Goal: Information Seeking & Learning: Learn about a topic

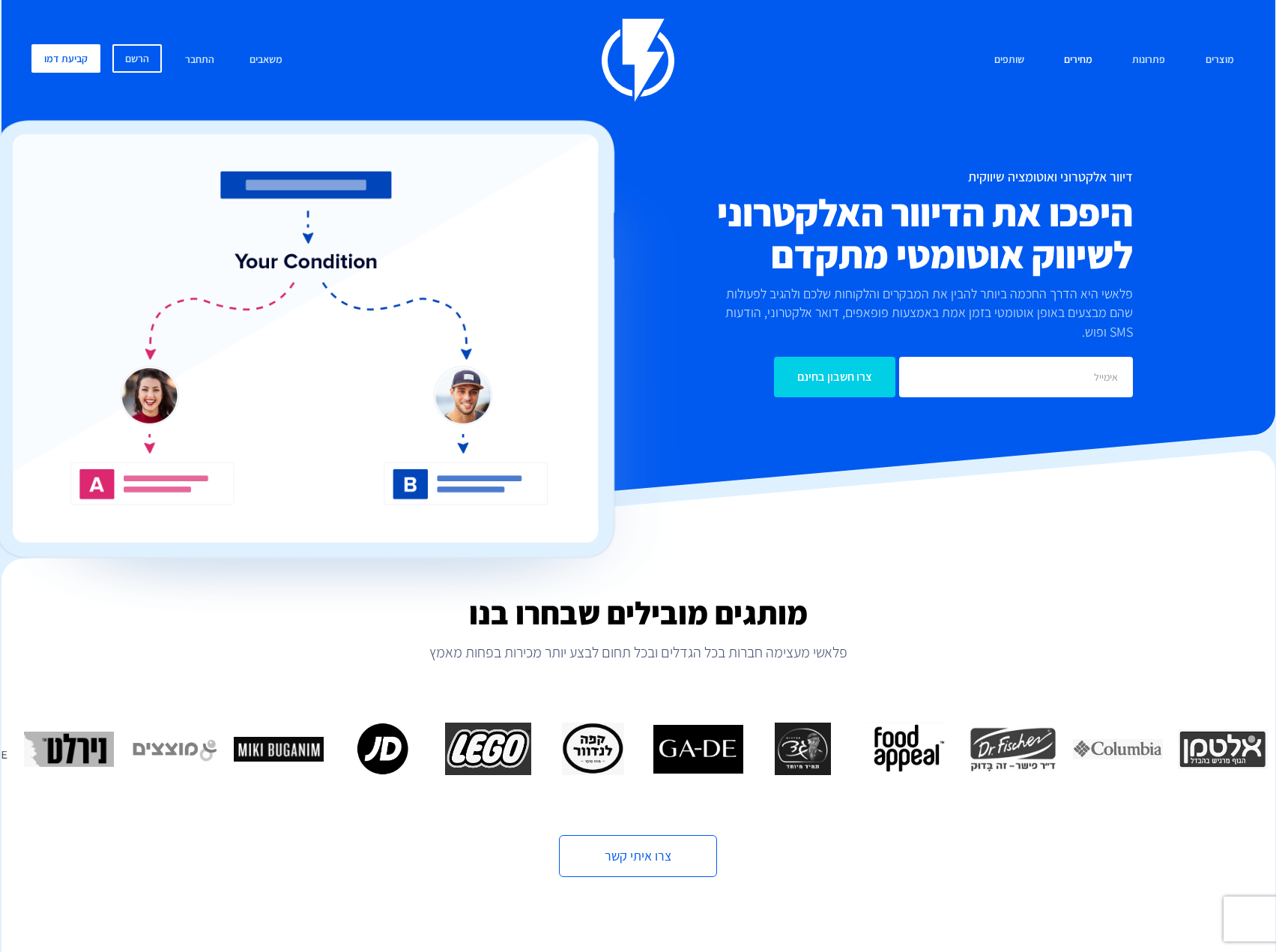
click at [1086, 58] on link "מחירים" at bounding box center [1078, 61] width 51 height 33
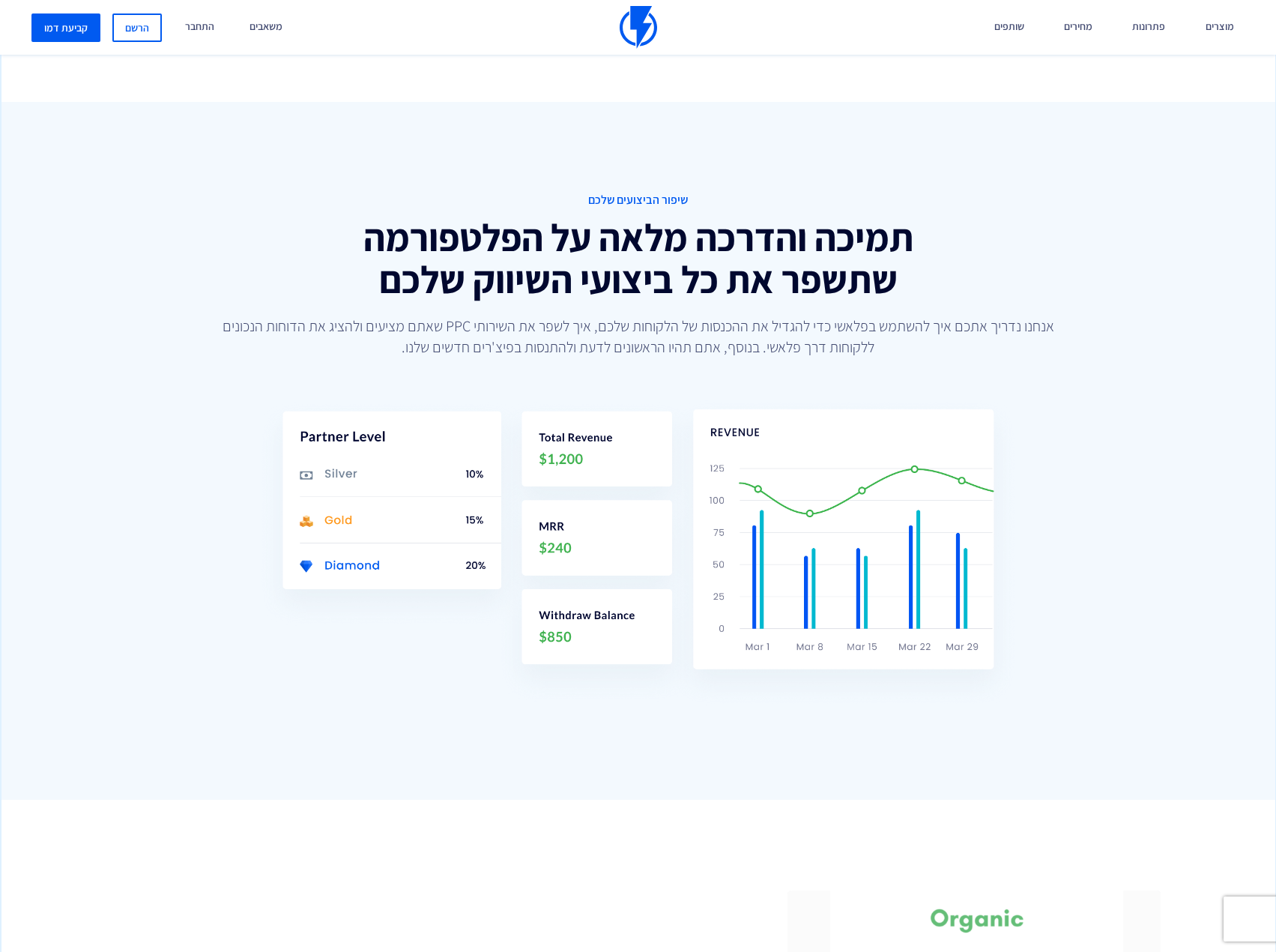
scroll to position [1499, 0]
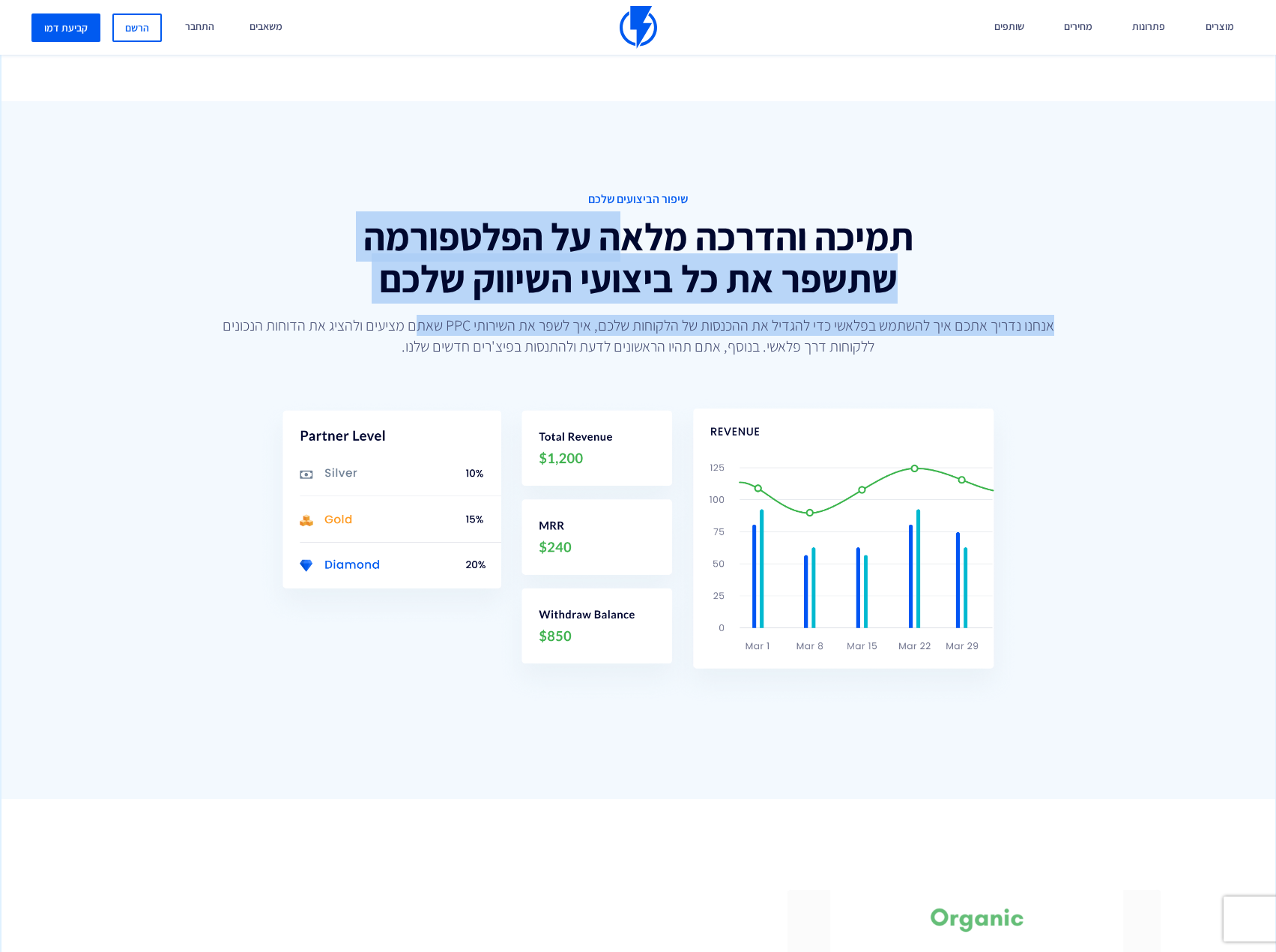
drag, startPoint x: 513, startPoint y: 237, endPoint x: 405, endPoint y: 313, distance: 132.1
click at [412, 311] on div "שיפור הביצועים שלכם תמיכה והדרכה מלאה על הפלטפורמה שתשפר את כל ביצועי השיווק של…" at bounding box center [638, 273] width 1094 height 166
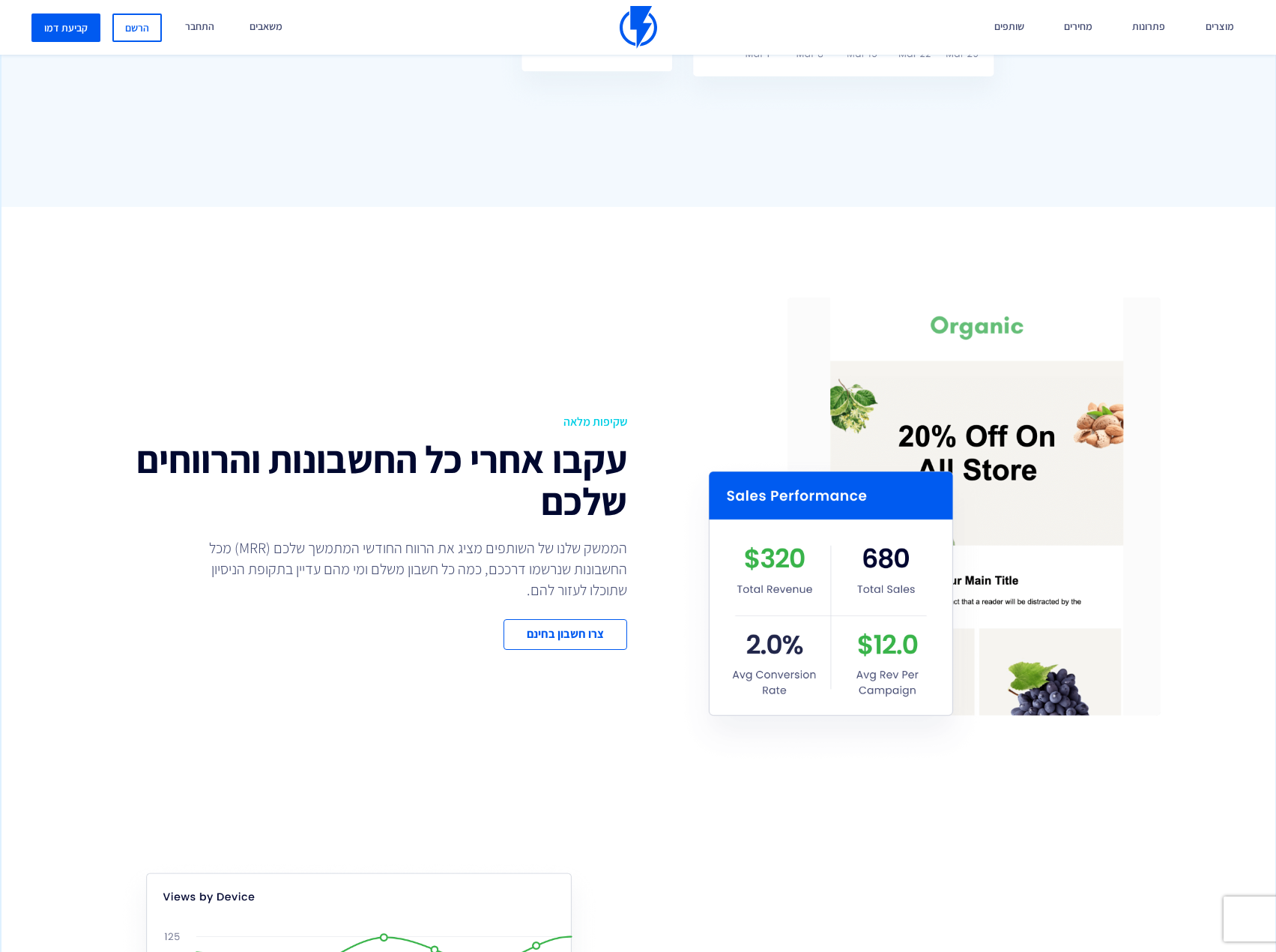
scroll to position [2173, 0]
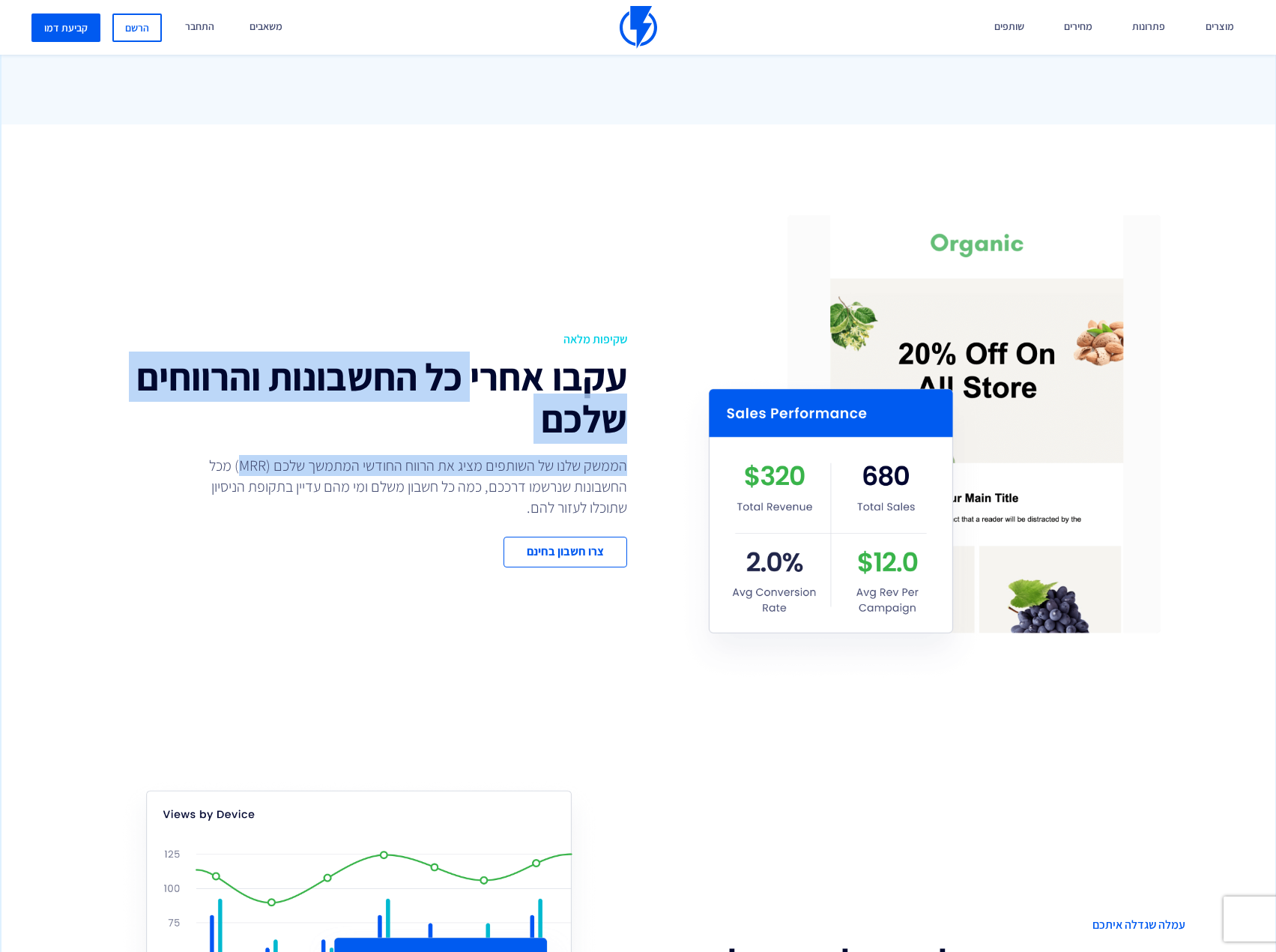
drag, startPoint x: 470, startPoint y: 374, endPoint x: 239, endPoint y: 458, distance: 245.8
click at [240, 460] on div "שקיפות מלאה עקבו אחרי כל החשבונות והרווחים שלכם הממשק שלנו של השותפים מציג את ה…" at bounding box center [359, 449] width 558 height 236
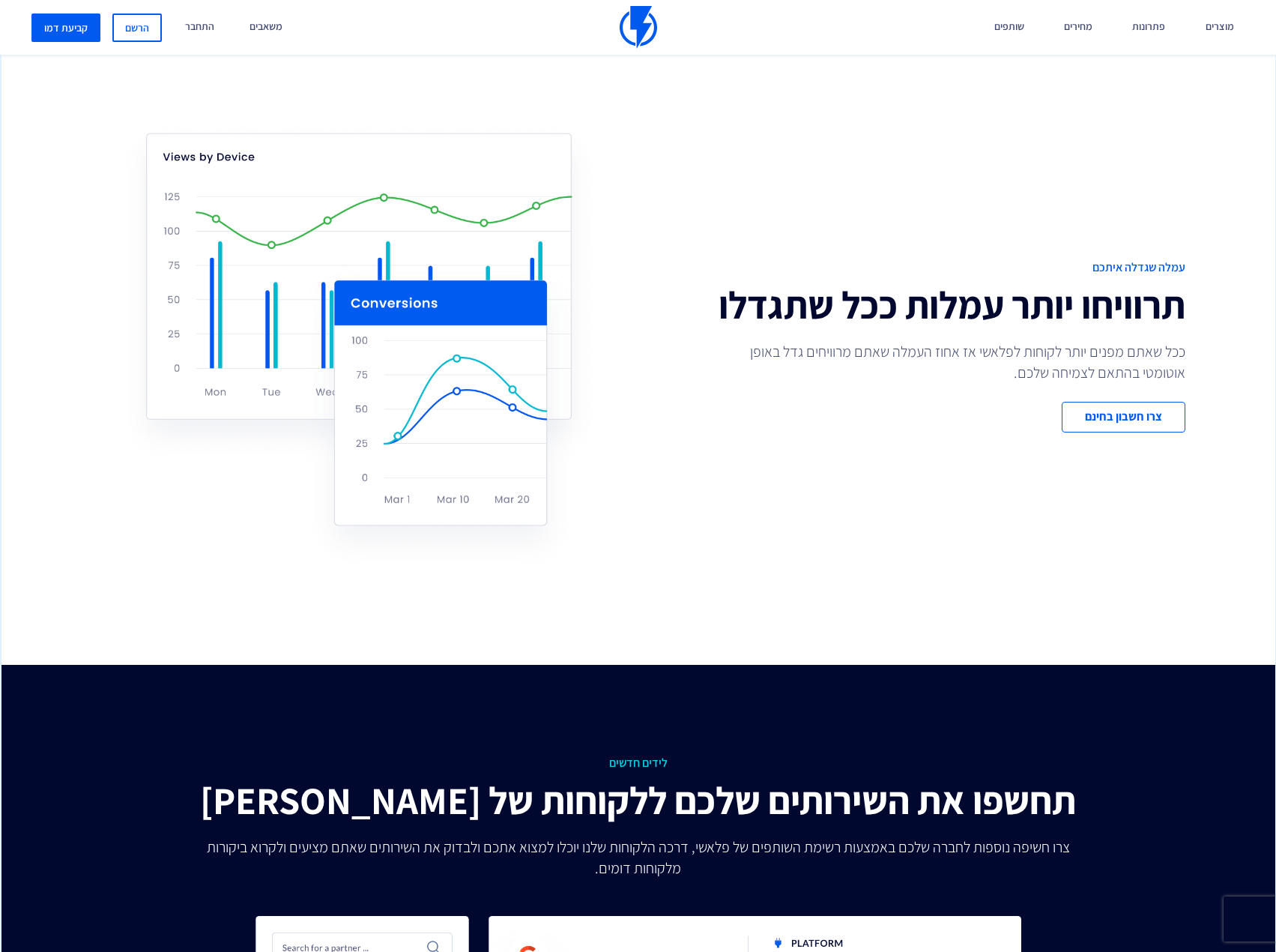
scroll to position [2922, 0]
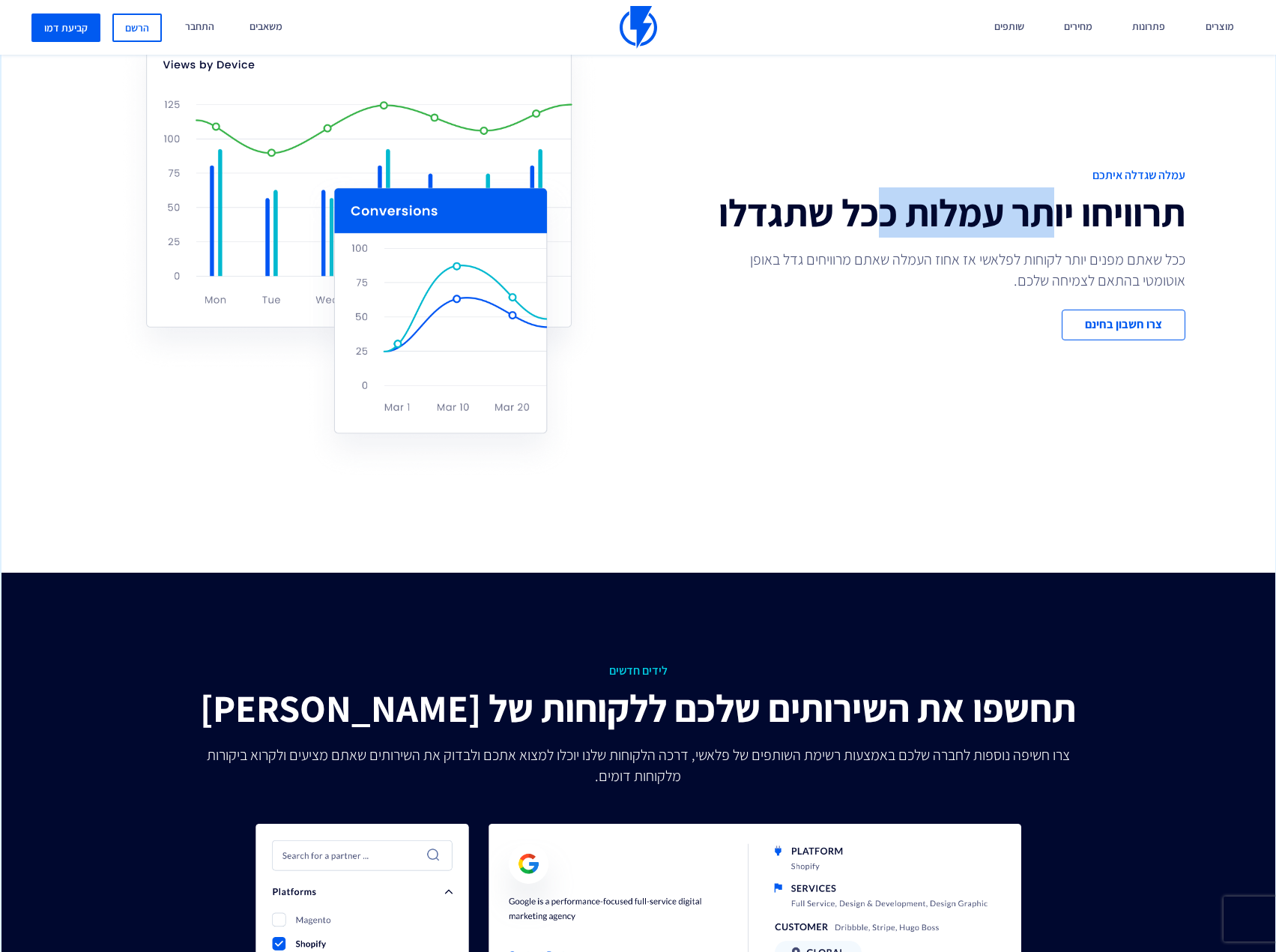
drag, startPoint x: 1044, startPoint y: 219, endPoint x: 838, endPoint y: 233, distance: 206.5
click at [840, 232] on h2 "תרוויחו יותר עמלות ככל שתגדלו" at bounding box center [918, 213] width 536 height 42
drag, startPoint x: 939, startPoint y: 252, endPoint x: 652, endPoint y: 255, distance: 287.0
click at [655, 254] on div "עמלה שגדלה איתכם תרוויחו יותר עמלות ככל שתגדלו ככל שאתם מפנים יותר לקוחות לפלאש…" at bounding box center [918, 253] width 558 height 173
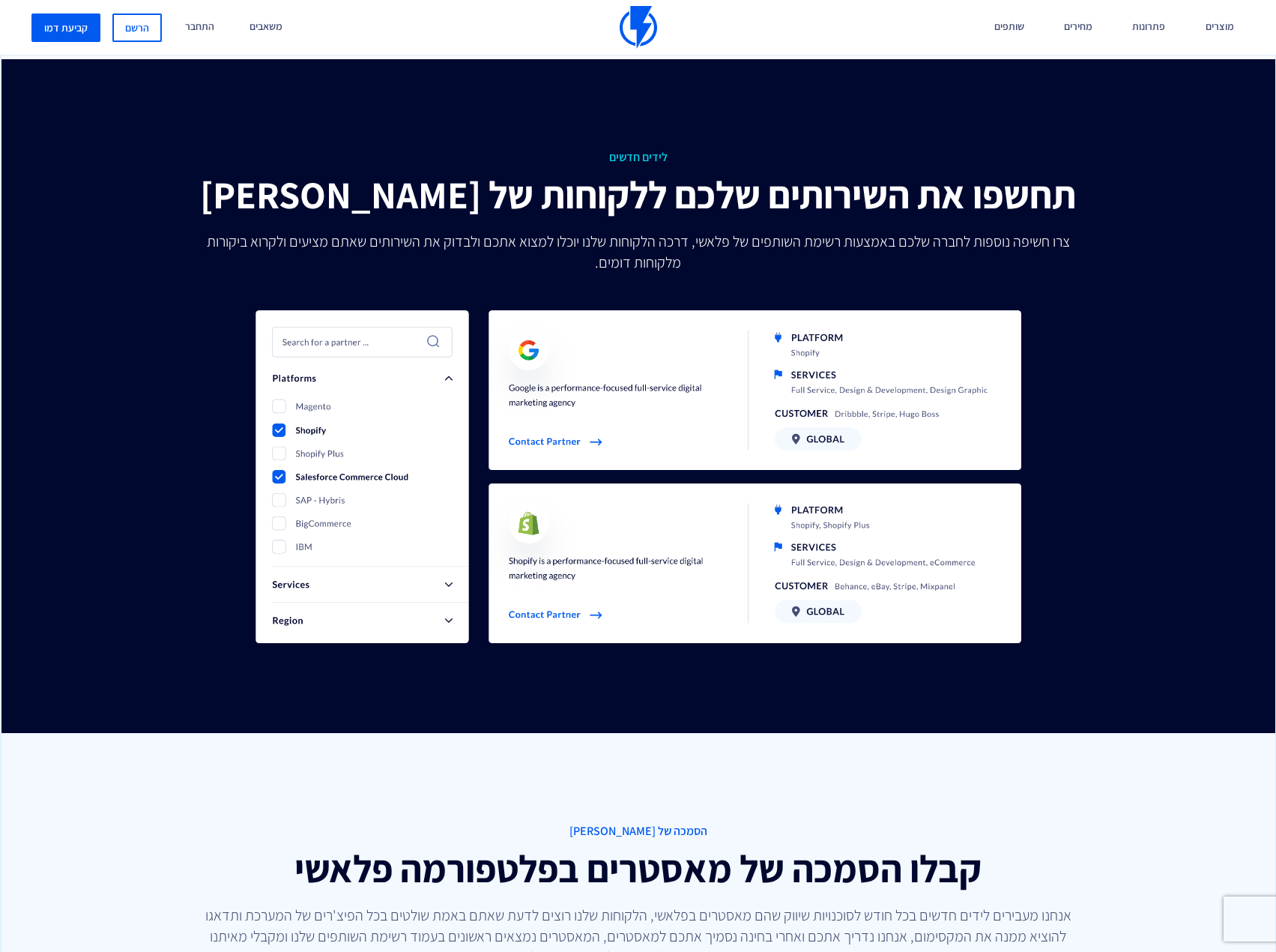
scroll to position [3447, 0]
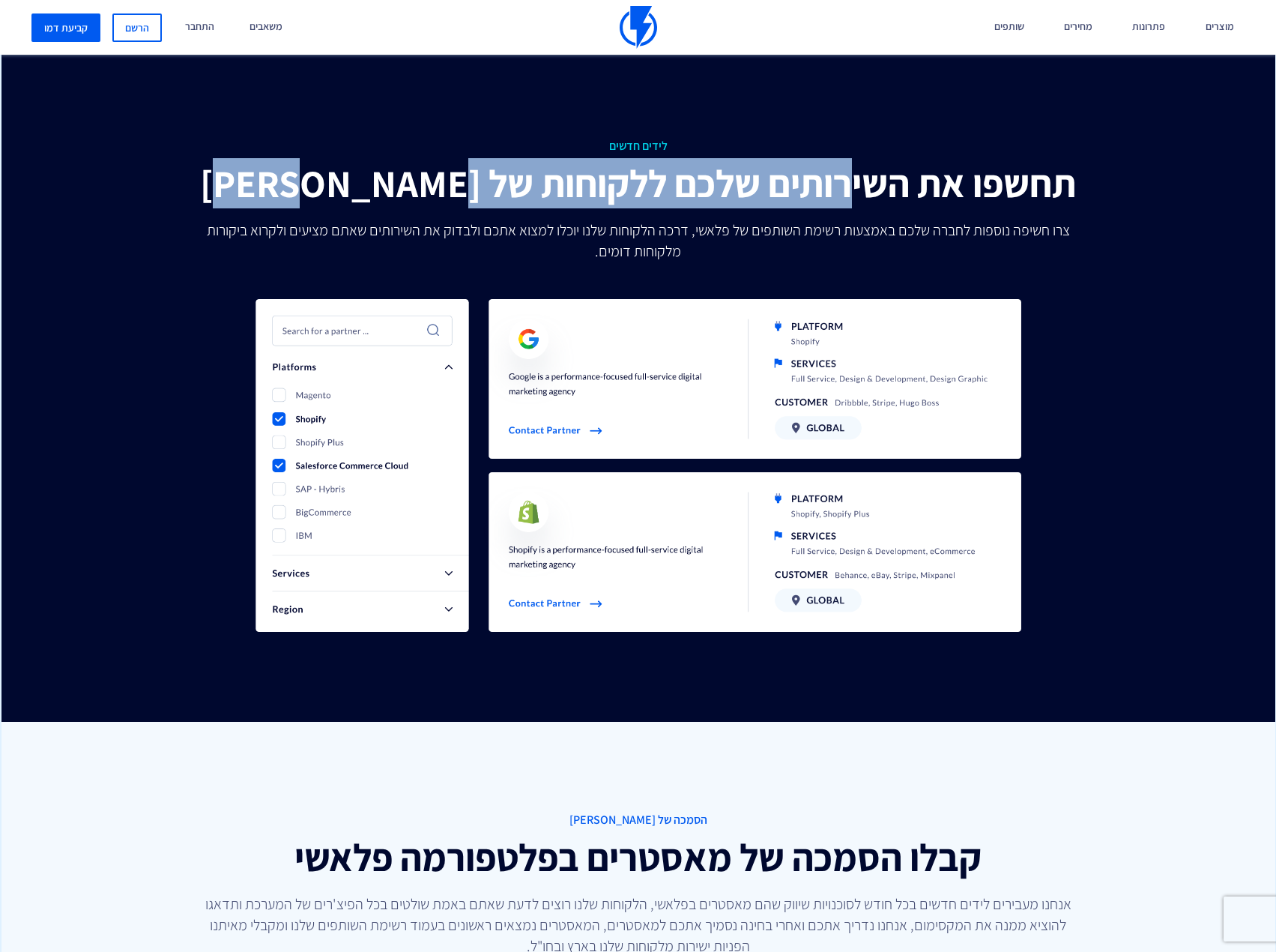
drag, startPoint x: 454, startPoint y: 177, endPoint x: 257, endPoint y: 200, distance: 198.3
click at [257, 200] on h2 "תחשפו את השירותים שלכם ללקוחות של פלאשי" at bounding box center [638, 184] width 1094 height 42
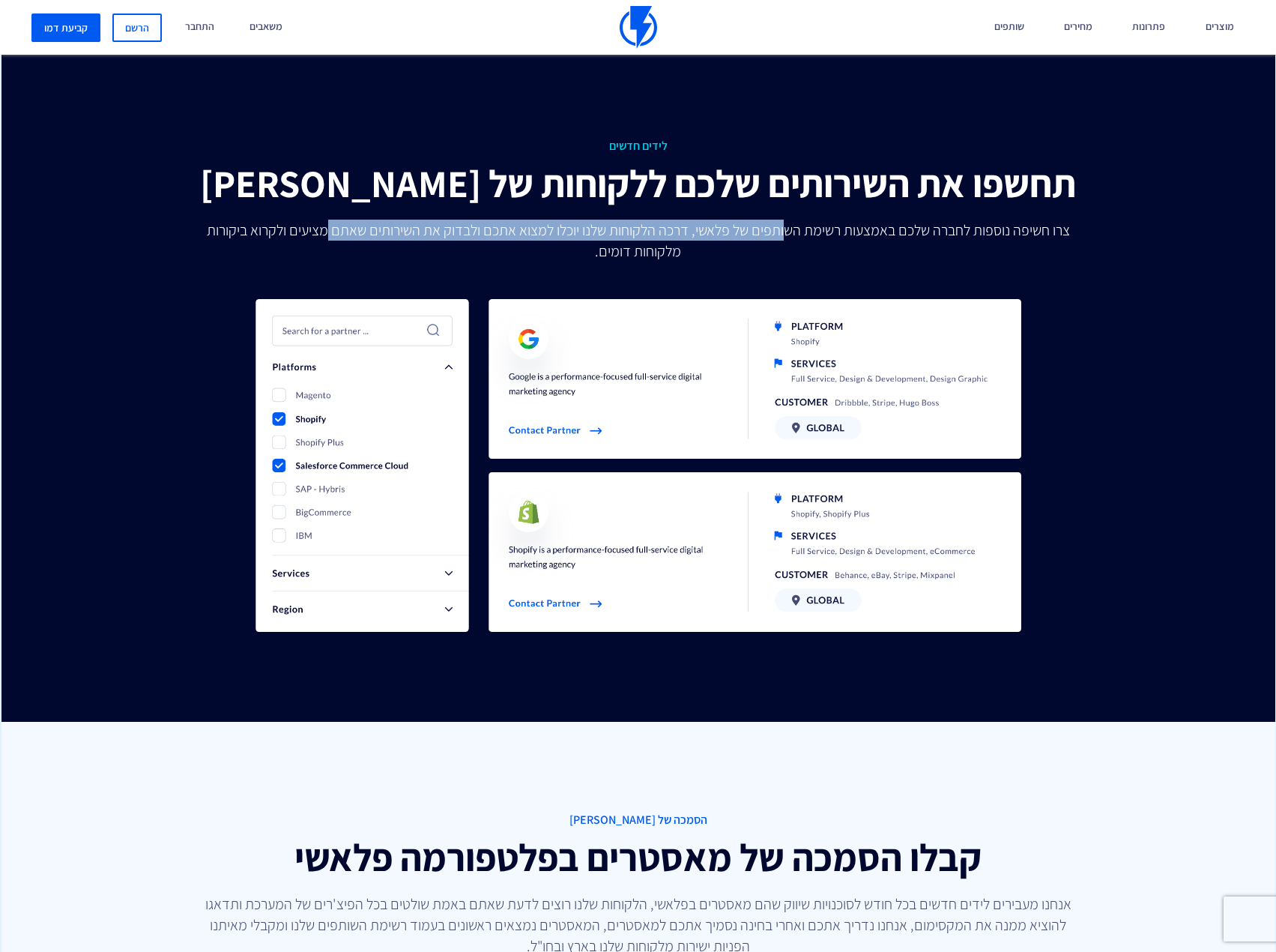
drag, startPoint x: 786, startPoint y: 223, endPoint x: 304, endPoint y: 235, distance: 482.1
click at [304, 235] on p "צרו חשיפה נוספות לחברה שלכם באמצעות רשימת השותפים של פלאשי, דרכה הלקוחות שלנו י…" at bounding box center [638, 241] width 875 height 42
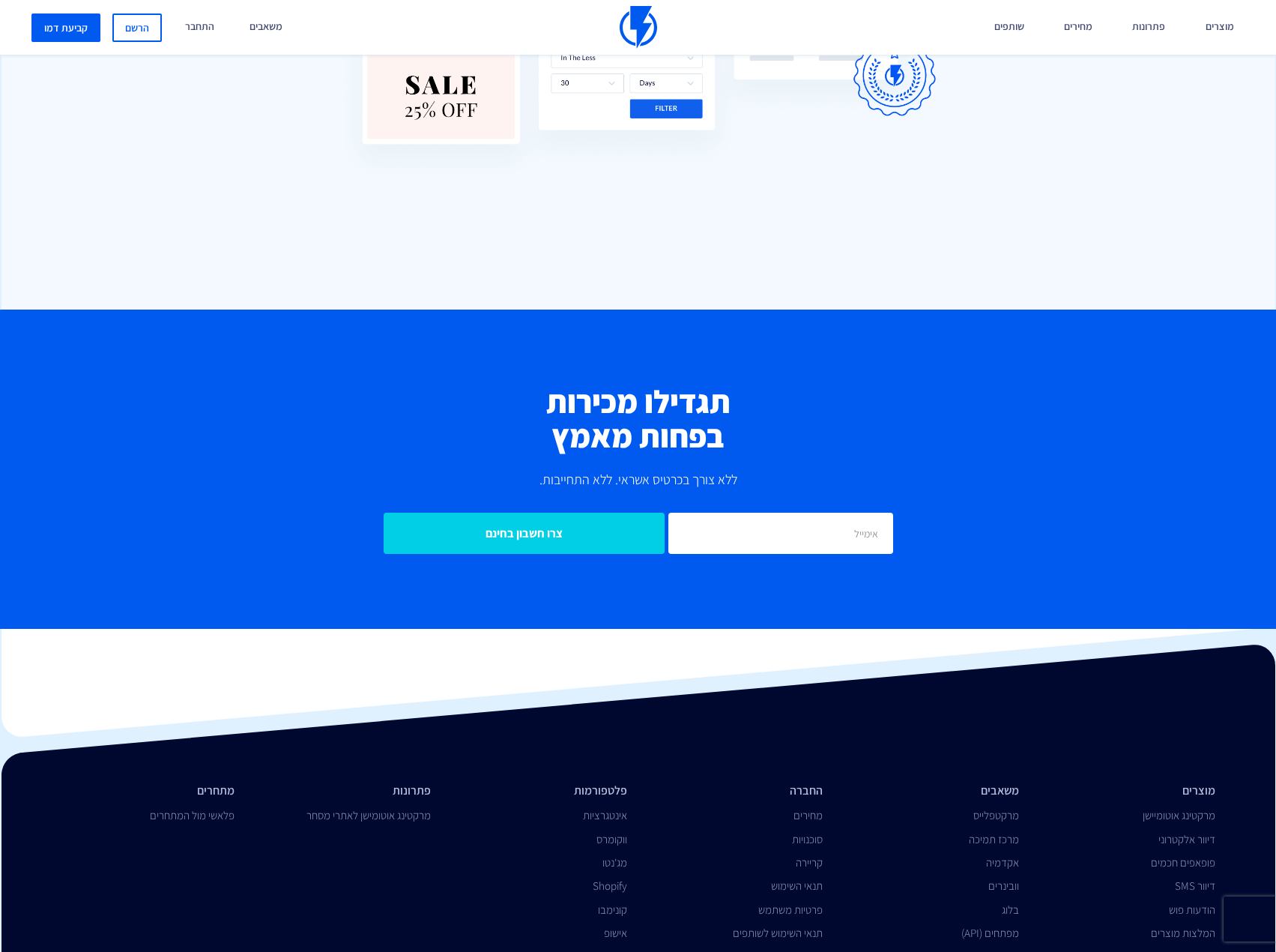
scroll to position [4640, 0]
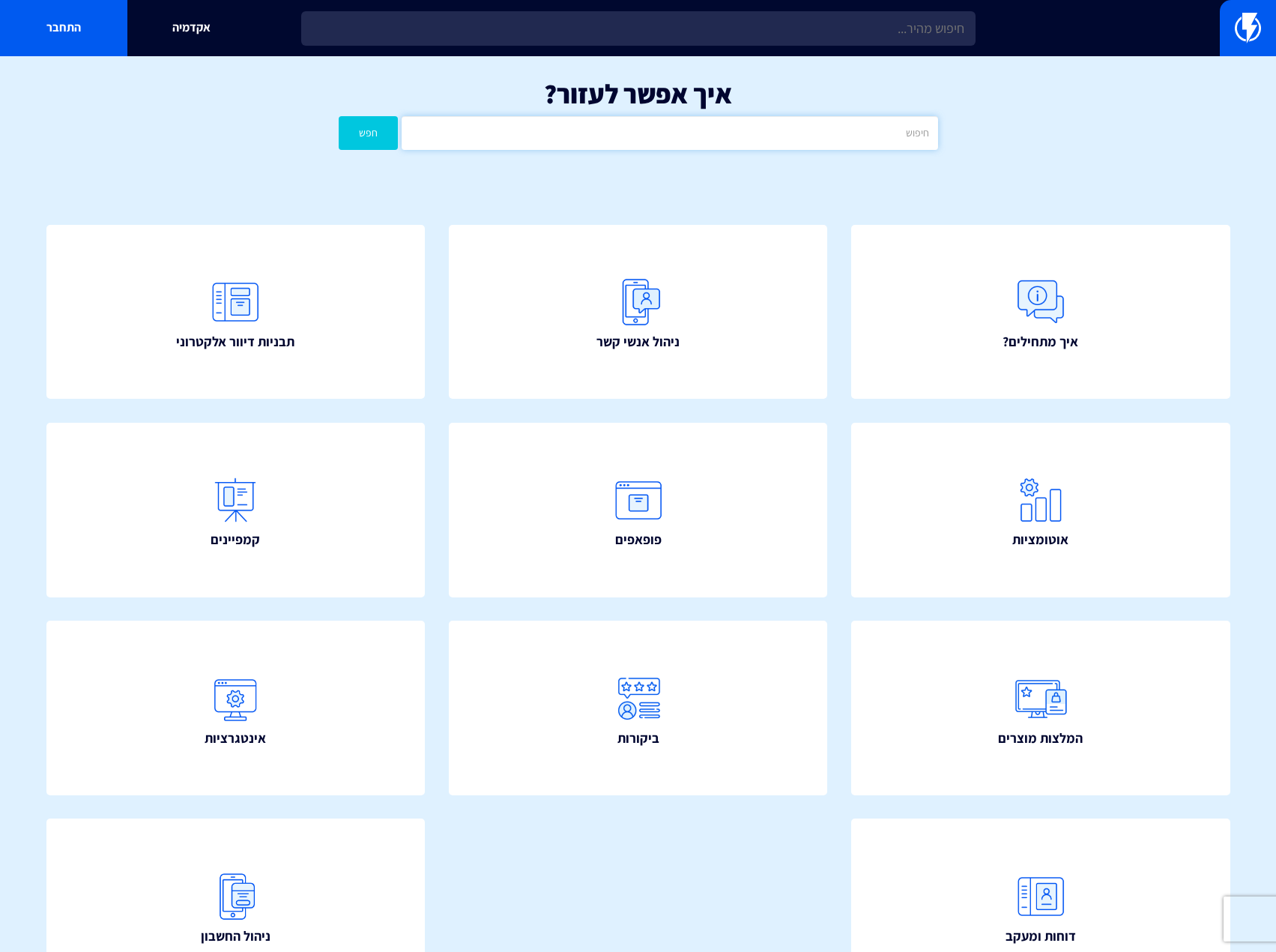
click at [615, 133] on input "text" at bounding box center [670, 132] width 536 height 33
type input "e"
click at [773, 132] on input "קופו" at bounding box center [670, 132] width 536 height 33
type input "קופון"
click at [338, 116] on button "חפש" at bounding box center [368, 132] width 60 height 33
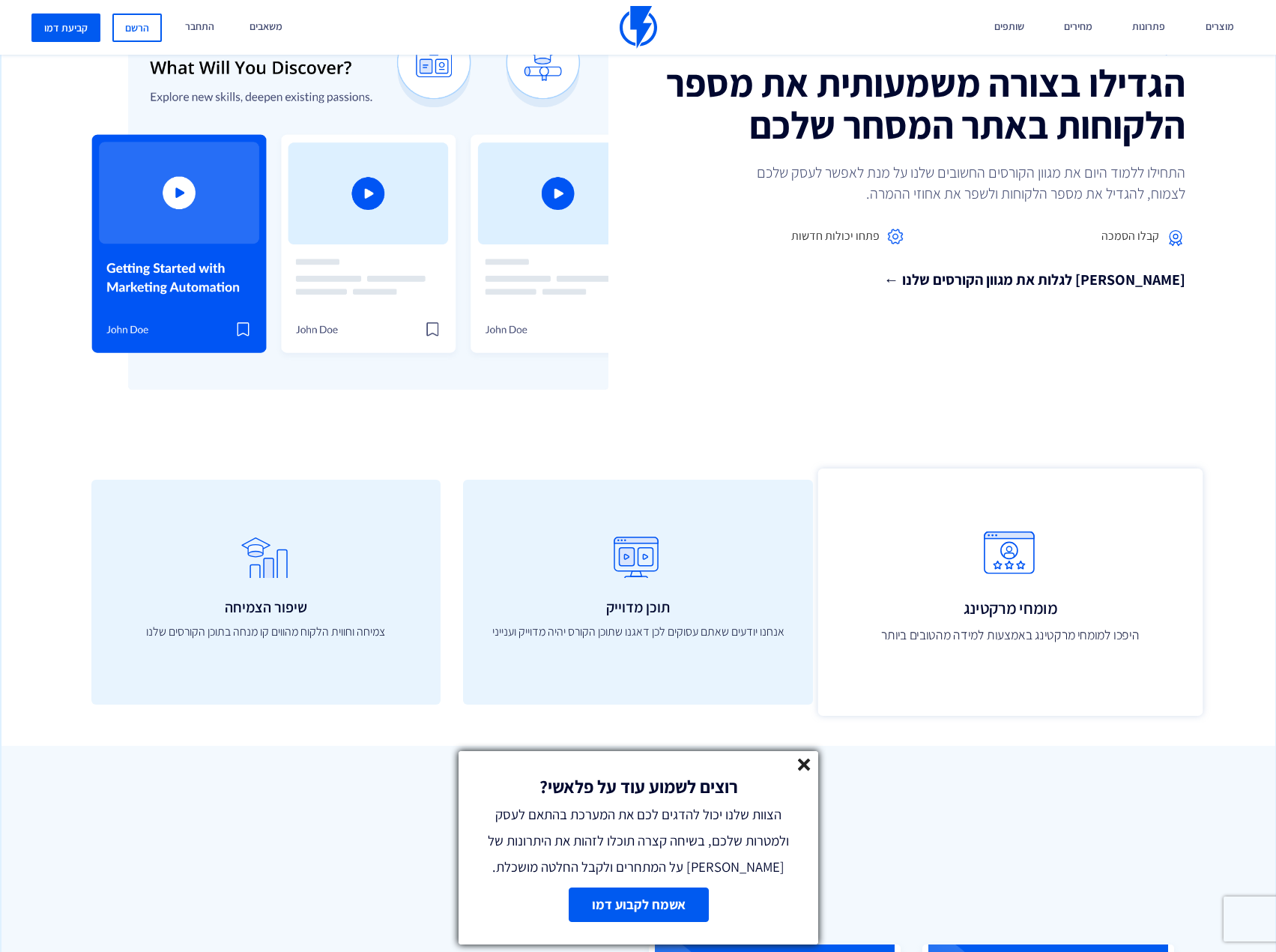
scroll to position [450, 0]
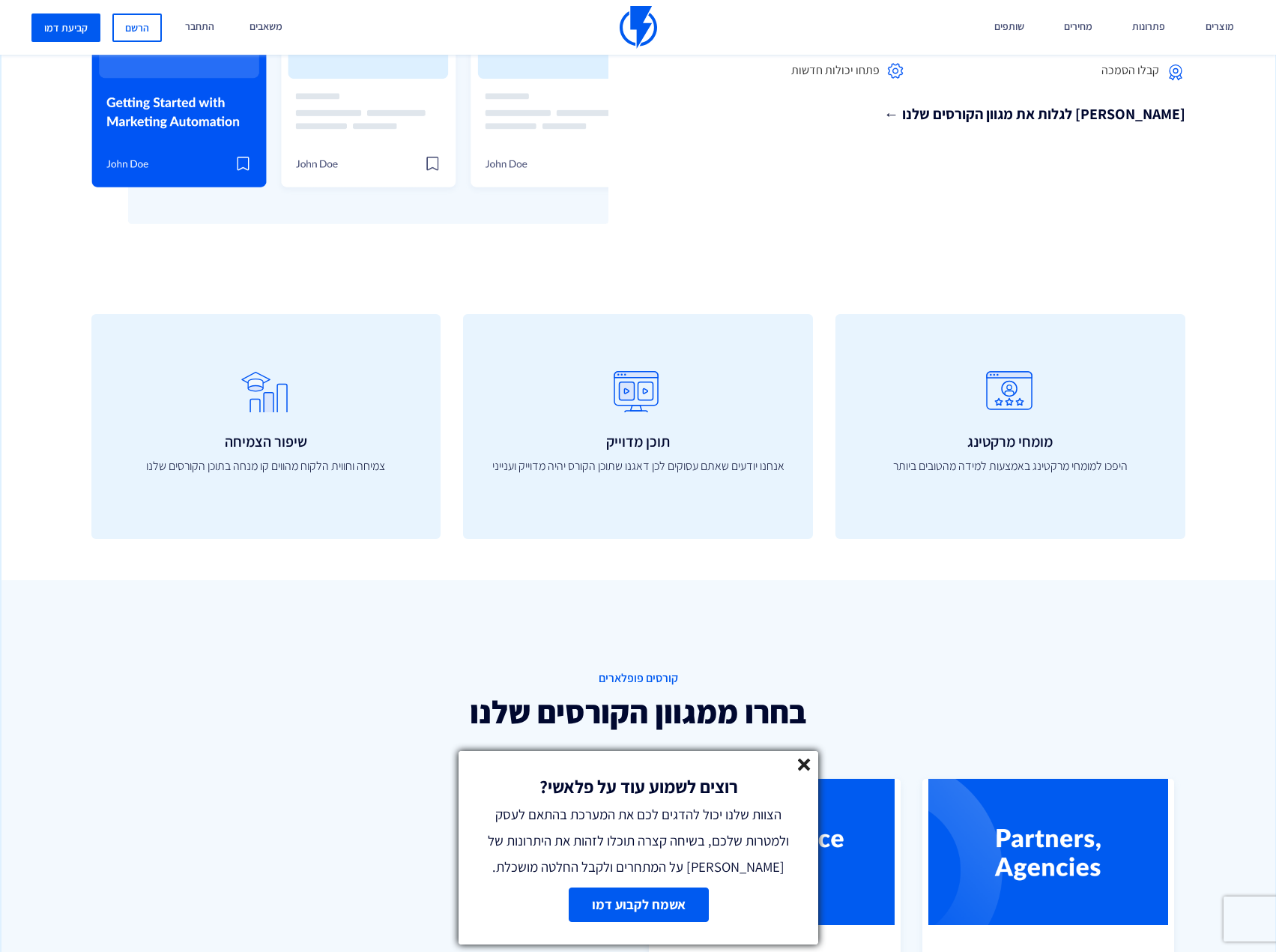
click at [805, 766] on line at bounding box center [805, 765] width 11 height 11
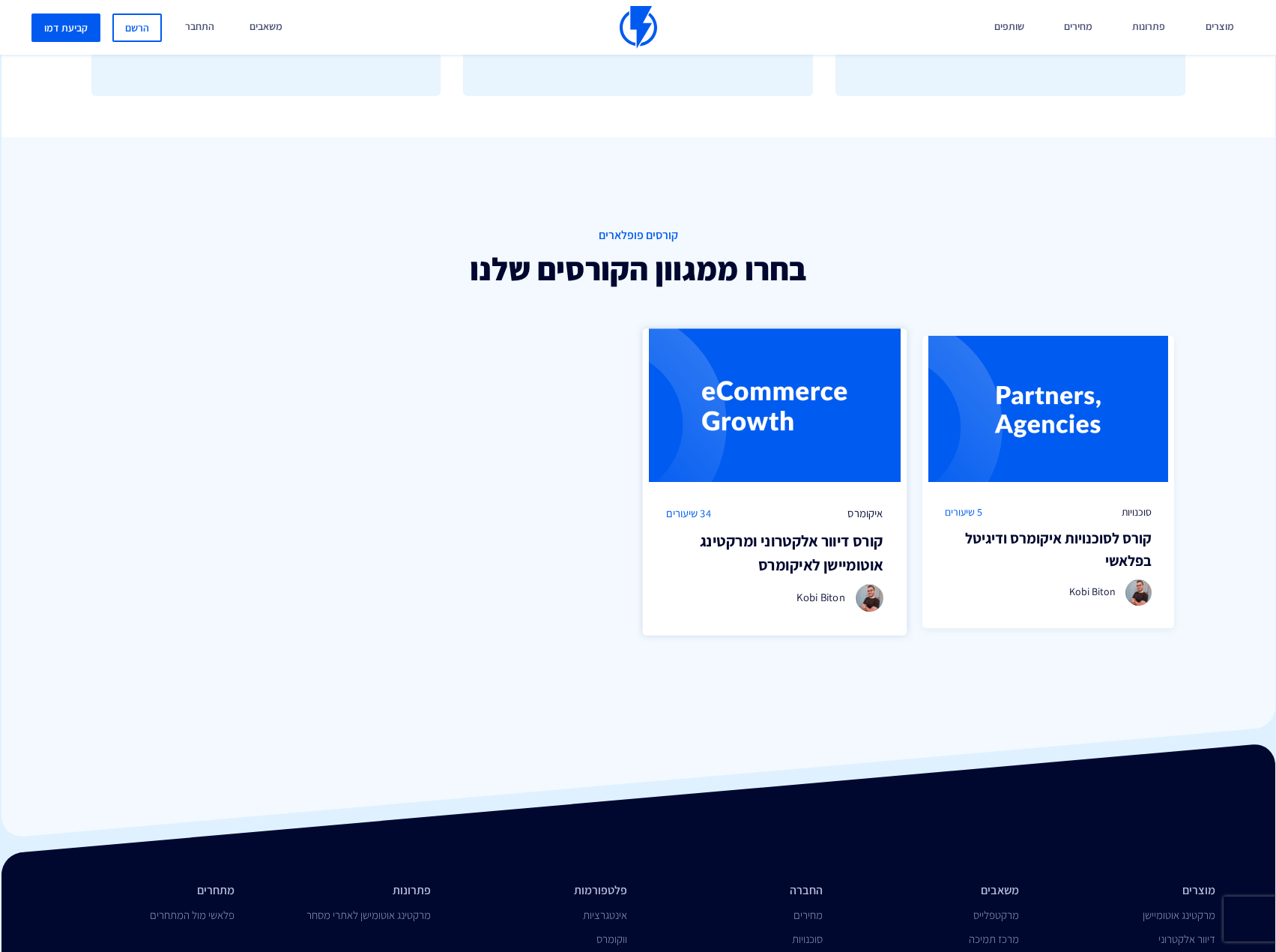
scroll to position [900, 0]
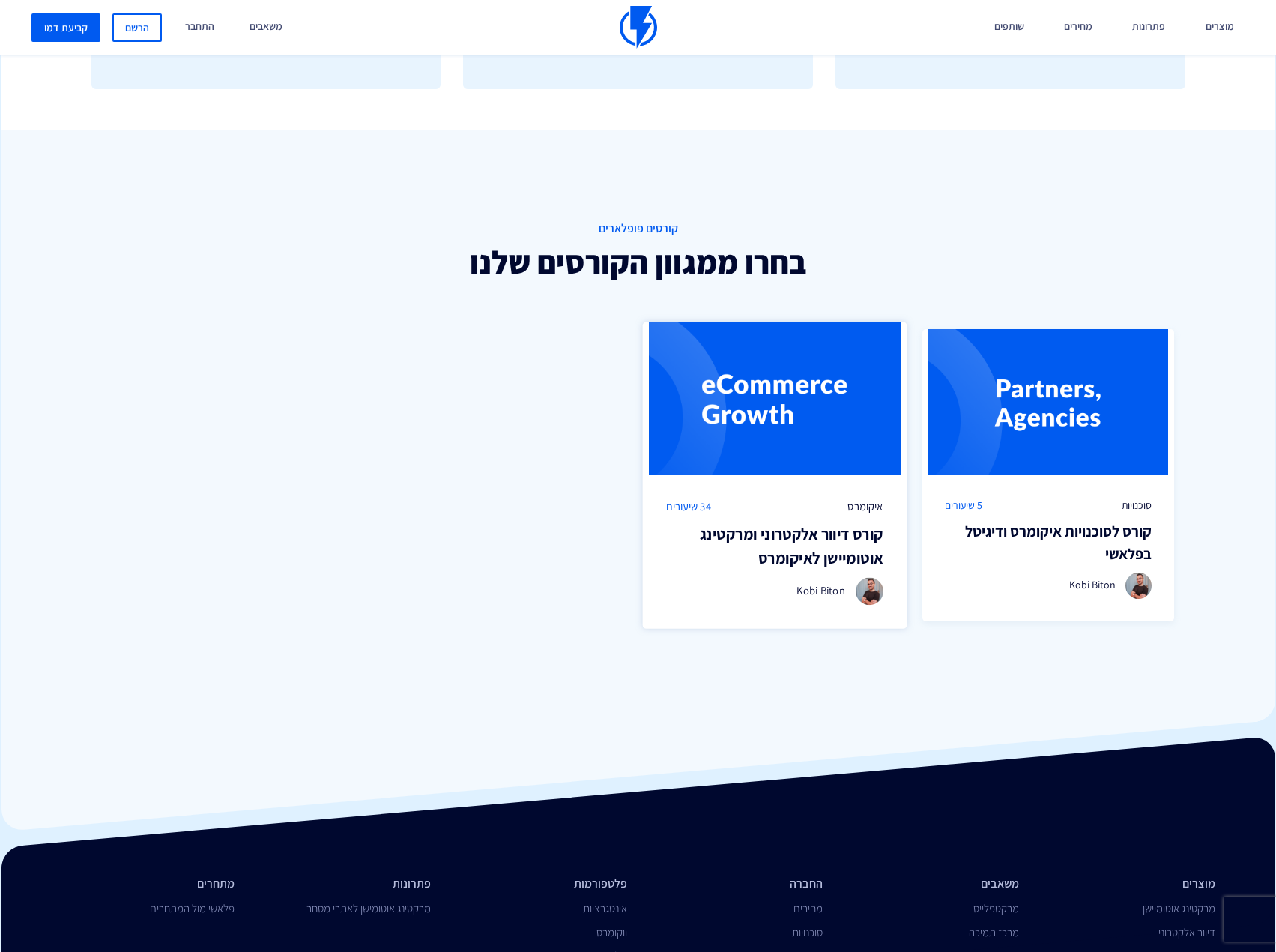
click at [791, 539] on h3 "קורס דיוור אלקטרוני ומרקטינג אוטומיישן לאיקומרס" at bounding box center [775, 546] width 217 height 47
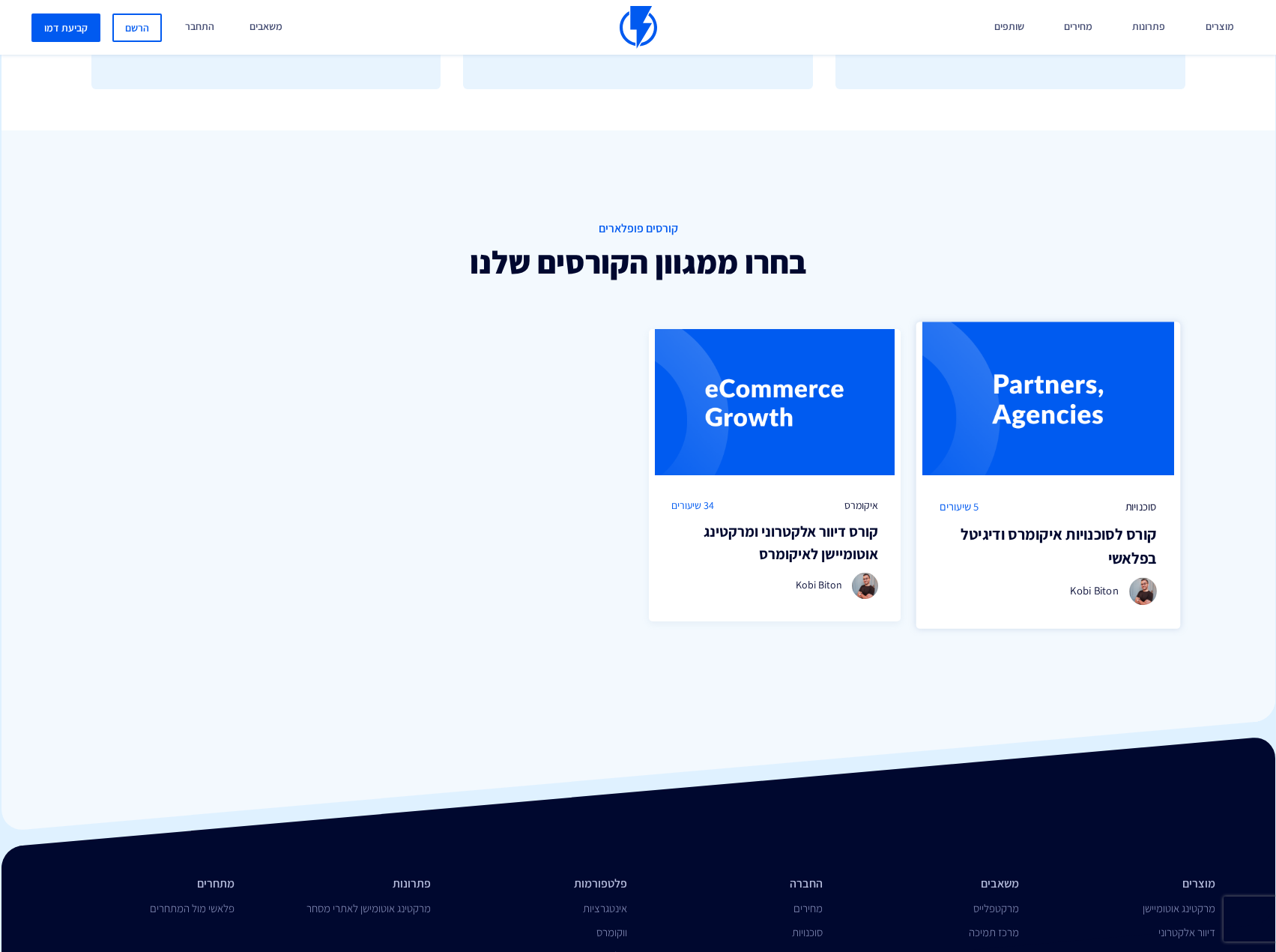
click at [1090, 538] on h3 "קורס לסוכנויות איקומרס ודיגיטל בפלאשי" at bounding box center [1048, 546] width 217 height 47
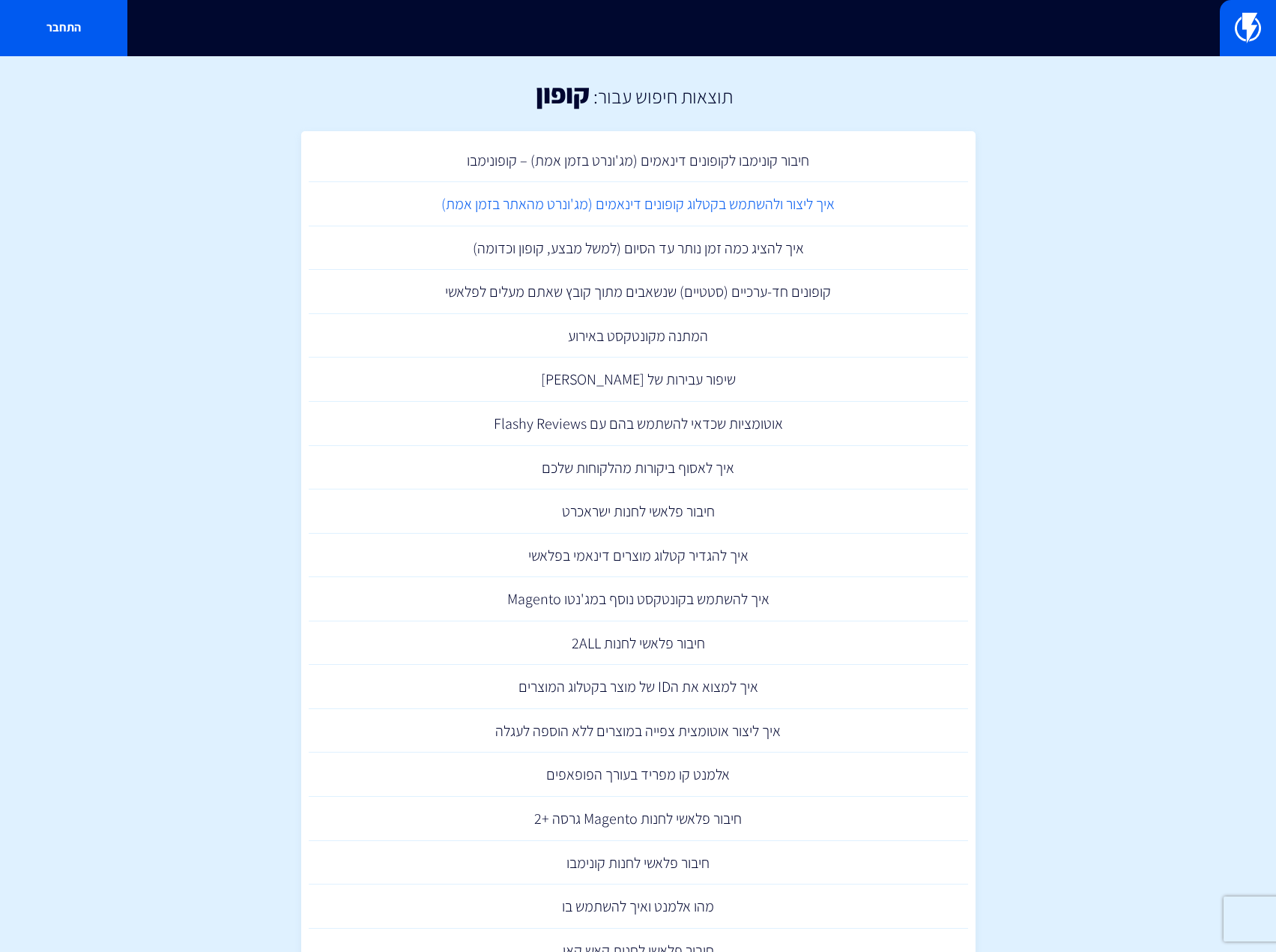
click at [568, 204] on link "איך ליצור ולהשתמש בקטלוג קופונים דינאמים (מג'ונרט מהאתר בזמן אמת)" at bounding box center [638, 204] width 660 height 44
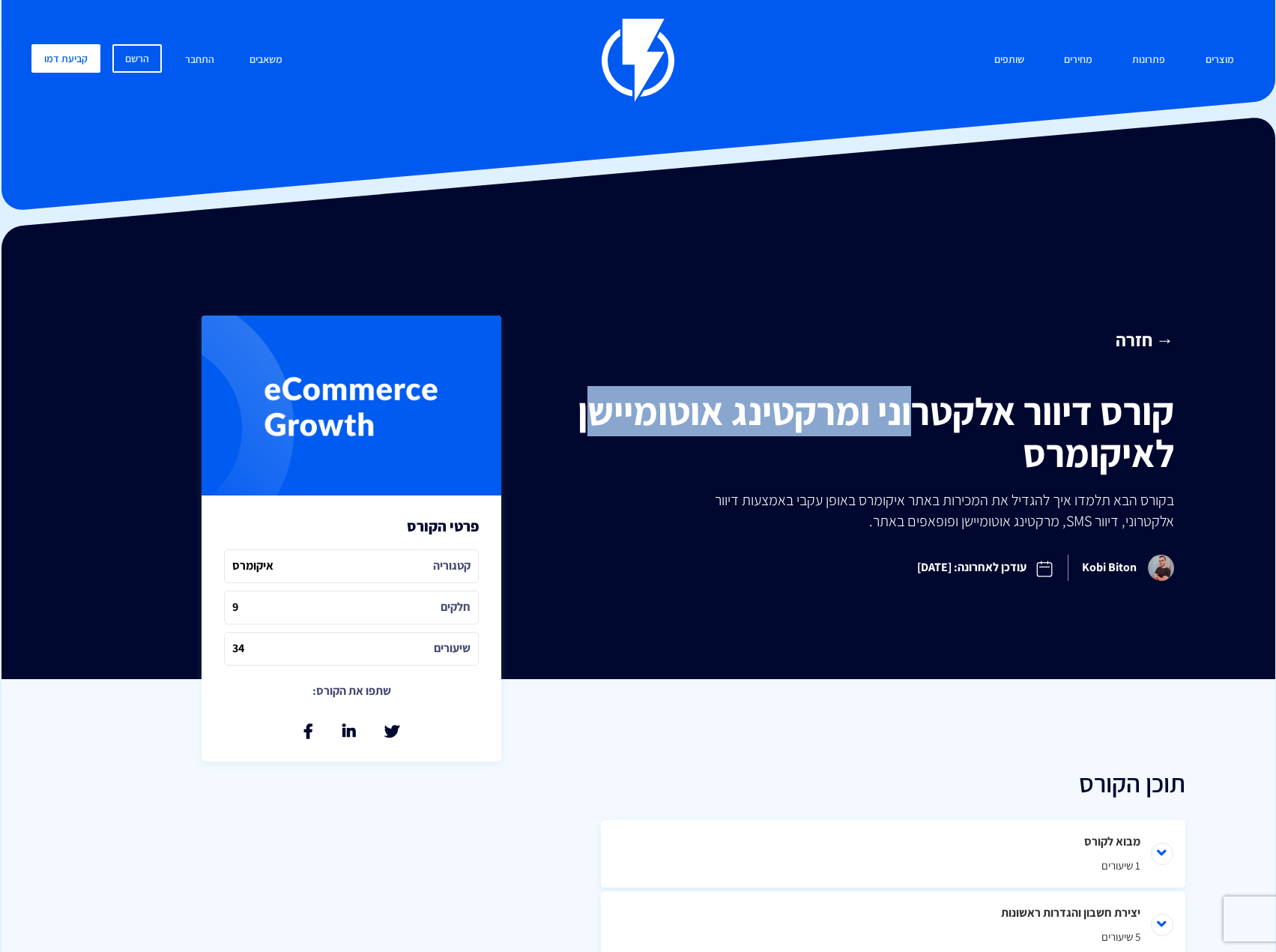
drag, startPoint x: 897, startPoint y: 409, endPoint x: 534, endPoint y: 412, distance: 363.0
click at [561, 411] on h1 "קורס דיוור אלקטרוני ומרקטינג אוטומיישן לאיקומרס" at bounding box center [866, 432] width 616 height 84
click at [695, 393] on h1 "קורס דיוור אלקטרוני ומרקטינג אוטומיישן לאיקומרס" at bounding box center [866, 432] width 616 height 84
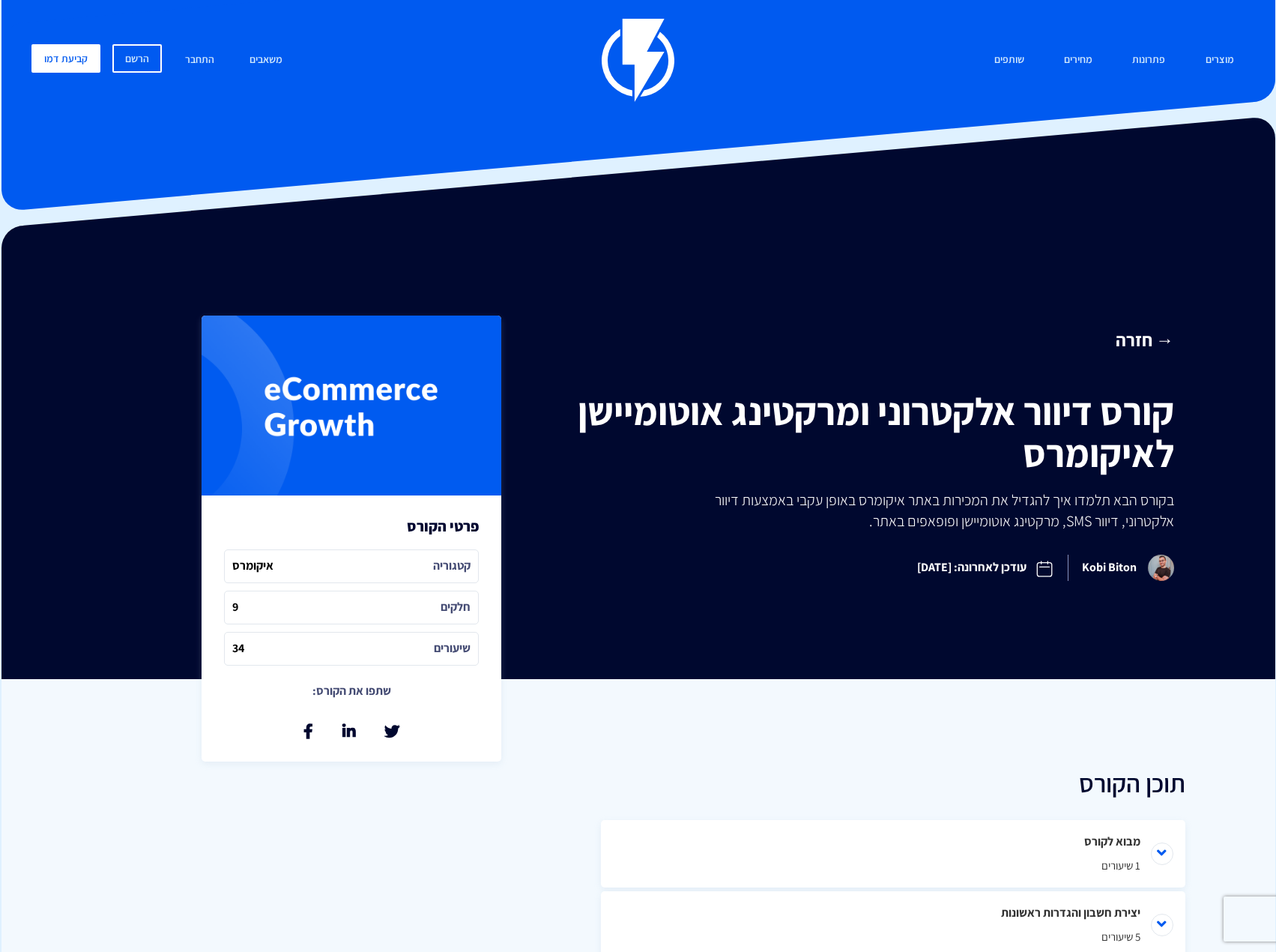
click at [975, 376] on div "→ חזרה קורס דיוור אלקטרוני [PERSON_NAME] לאיקומרס בקורס הבא תלמדו איך להגדיל את…" at bounding box center [866, 452] width 639 height 273
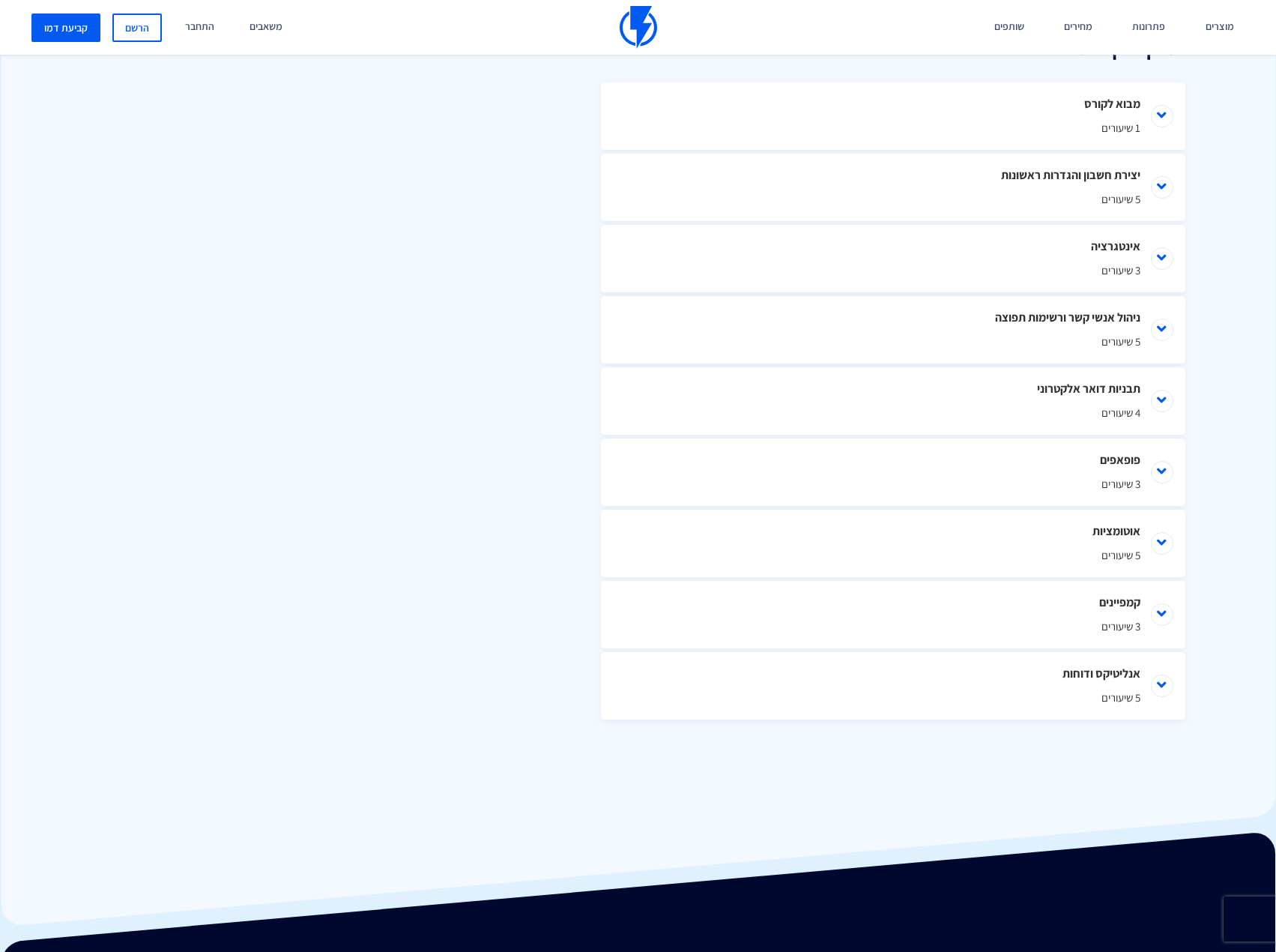
scroll to position [900, 0]
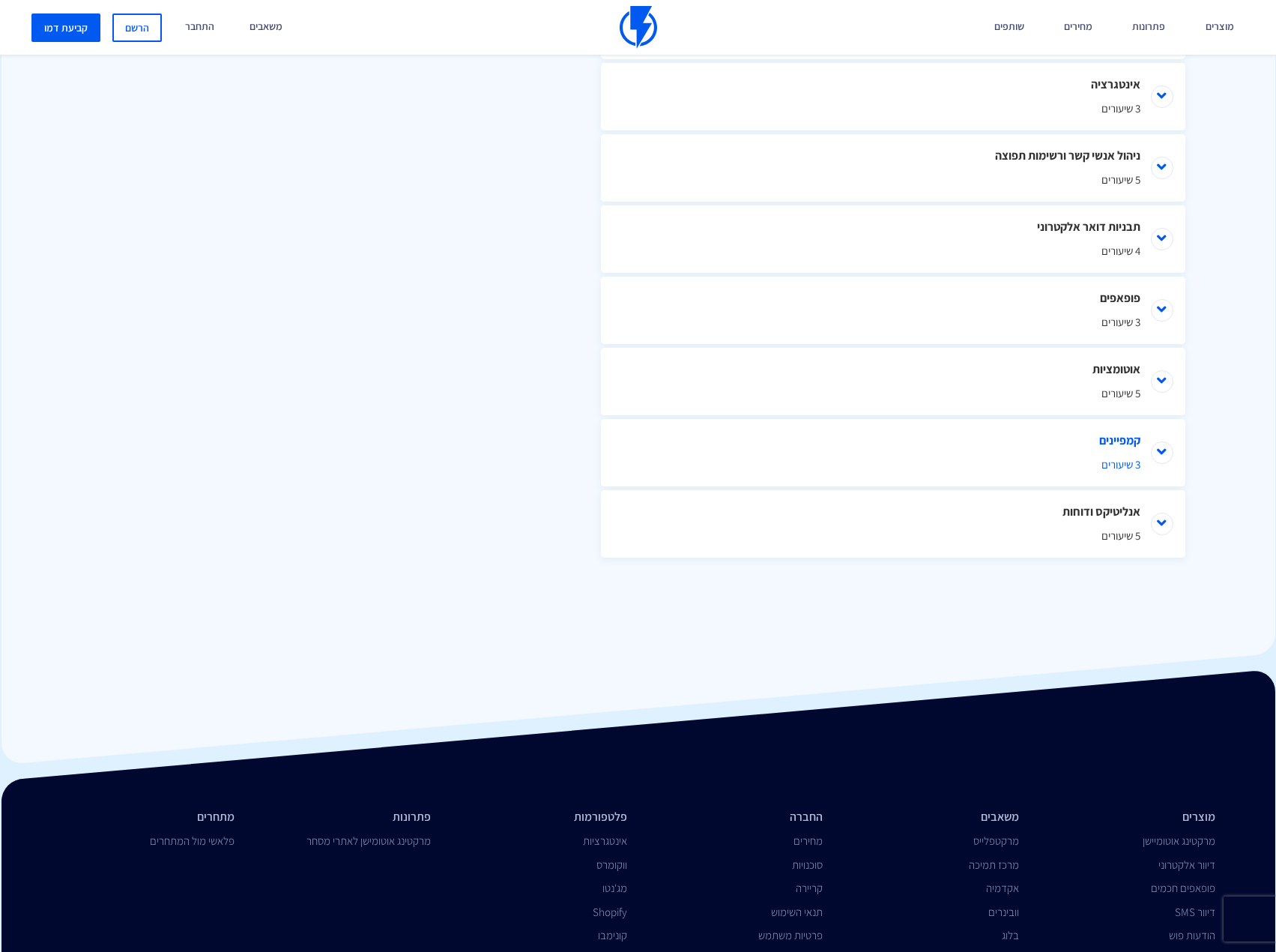
click at [1162, 449] on li "קמפיינים 3 שיעורים" at bounding box center [893, 452] width 585 height 68
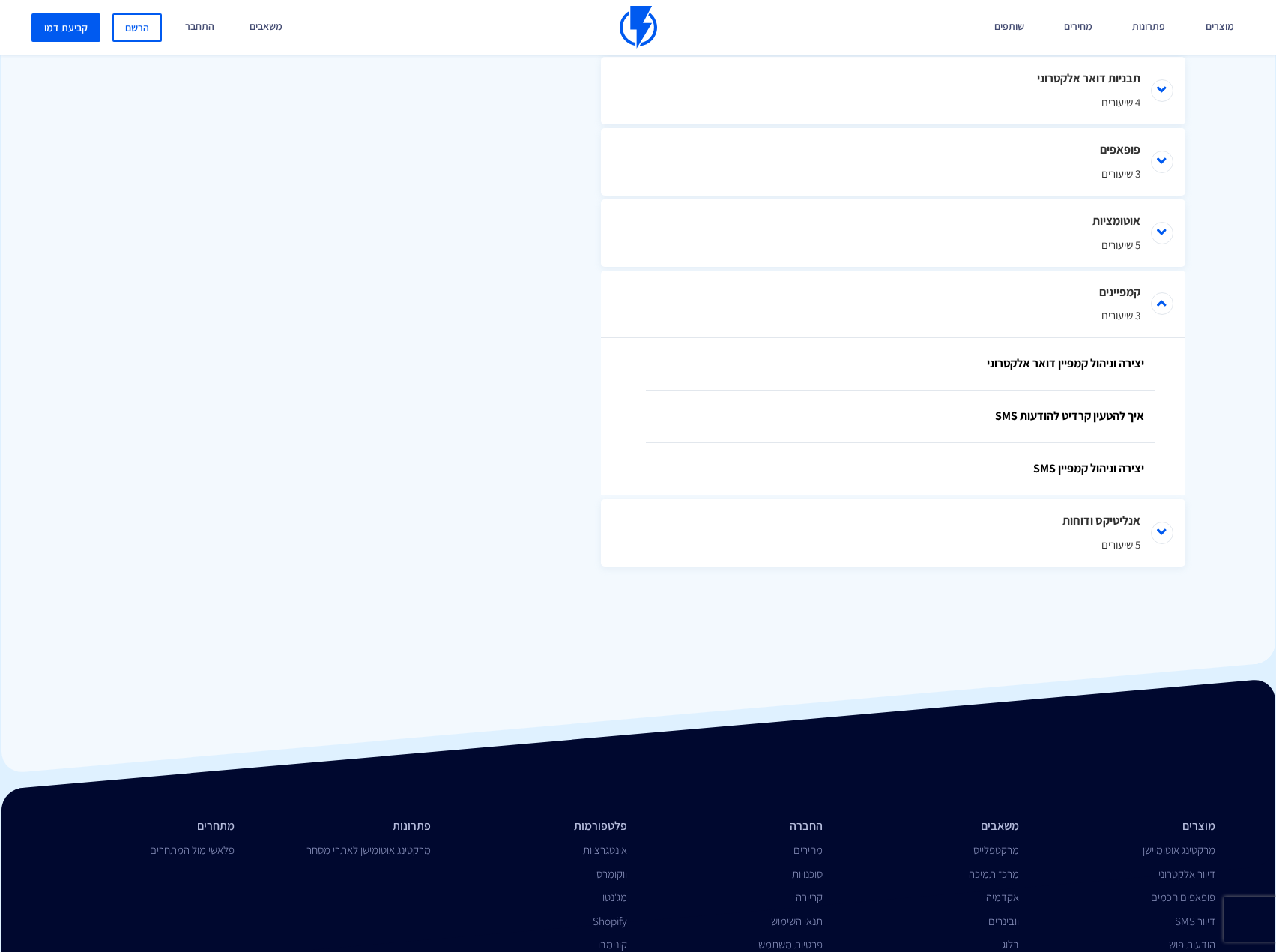
scroll to position [1057, 0]
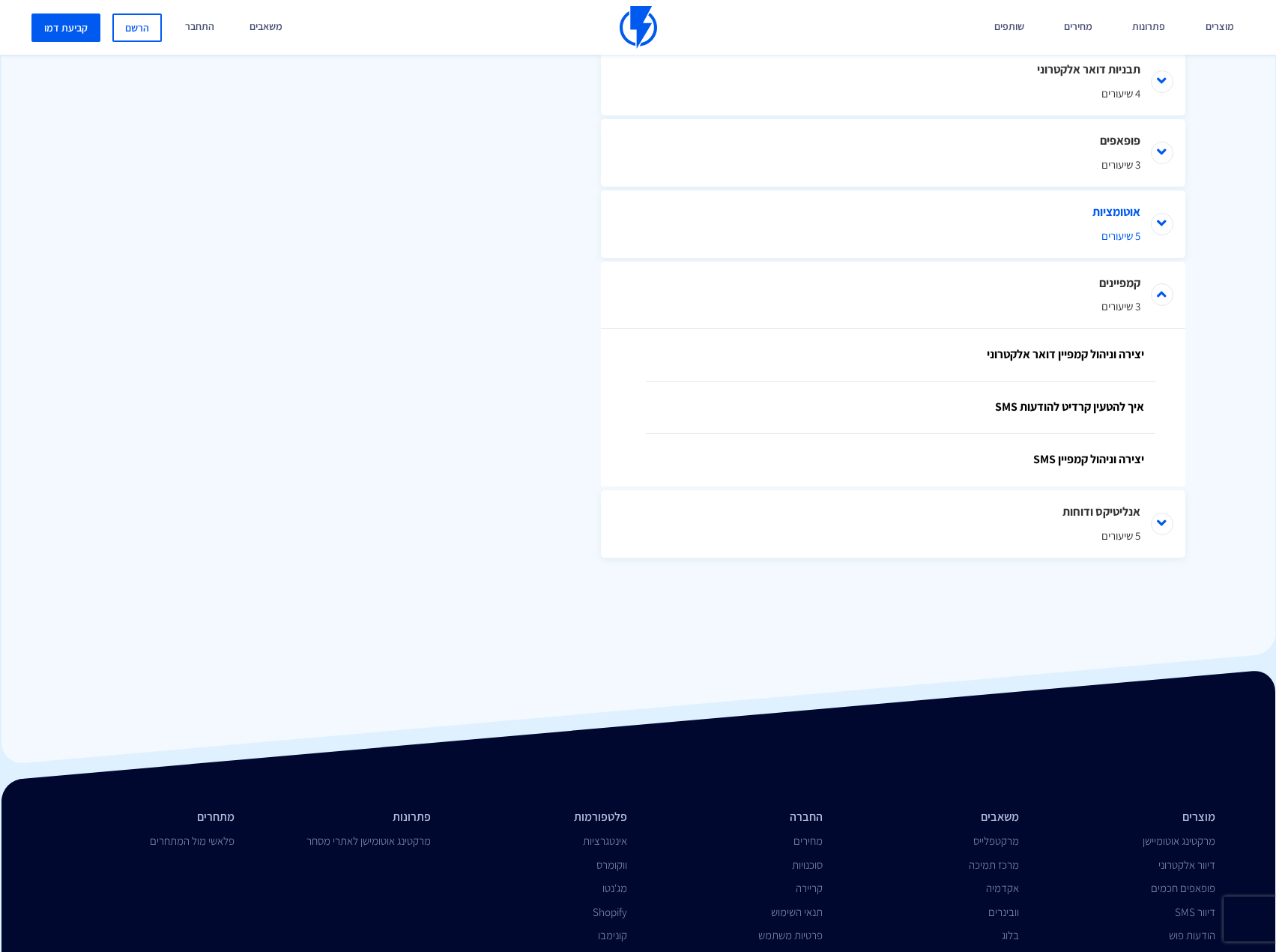
click at [1161, 226] on li "אוטומציות 5 שיעורים" at bounding box center [893, 224] width 585 height 68
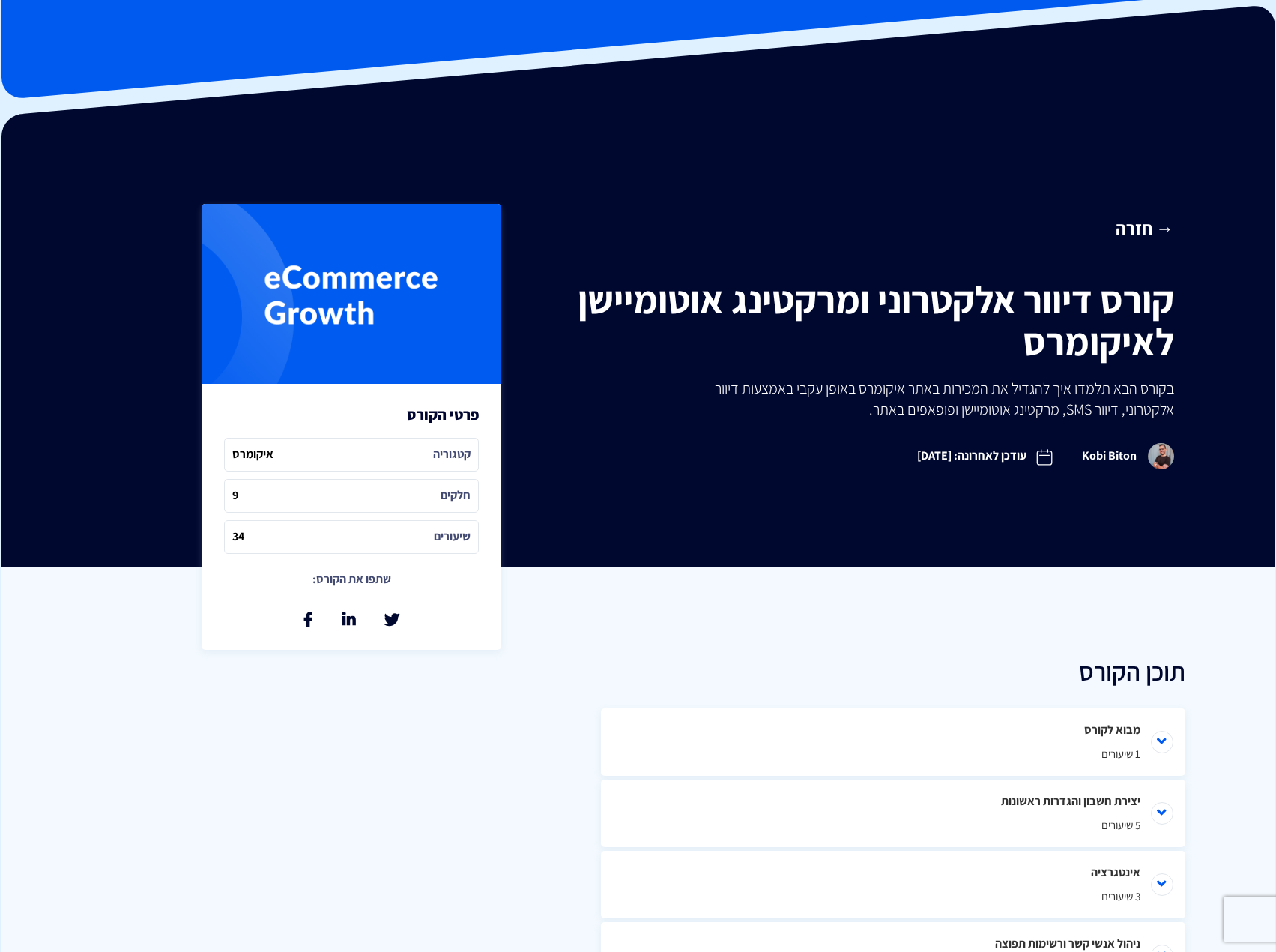
scroll to position [0, 0]
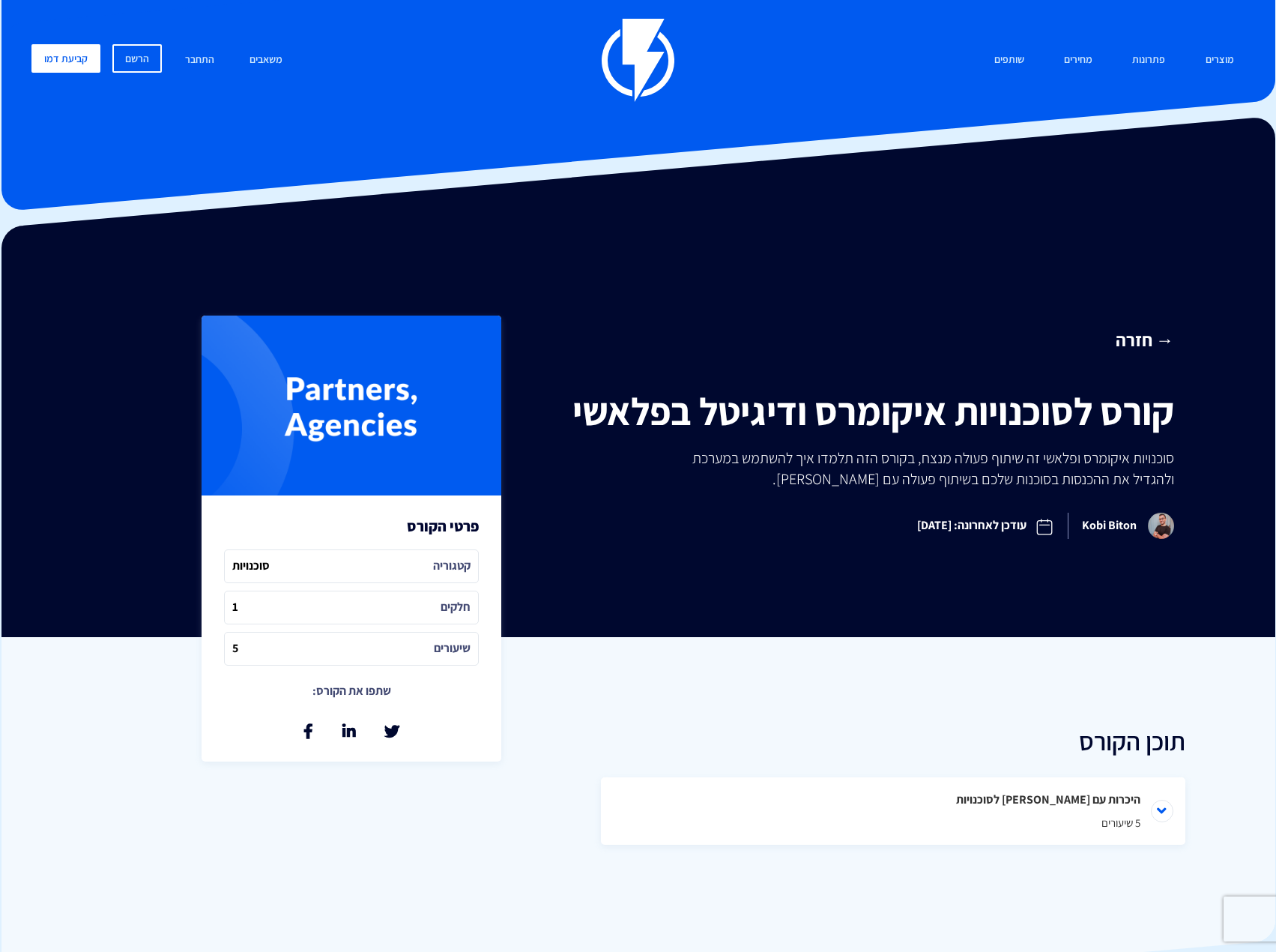
scroll to position [414, 0]
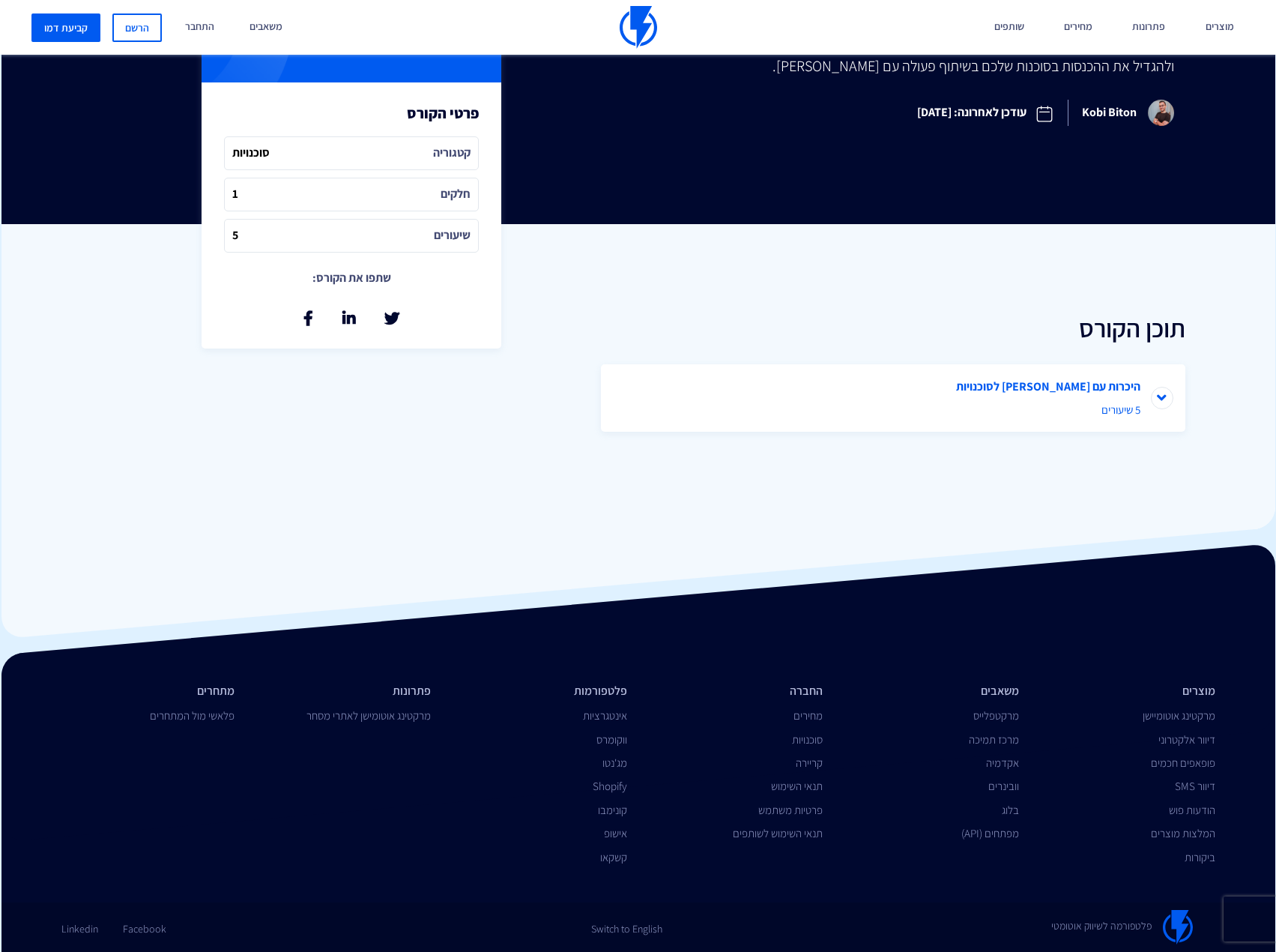
click at [1153, 395] on li "היכרות עם פלאשי לסוכנויות 5 שיעורים" at bounding box center [893, 397] width 585 height 68
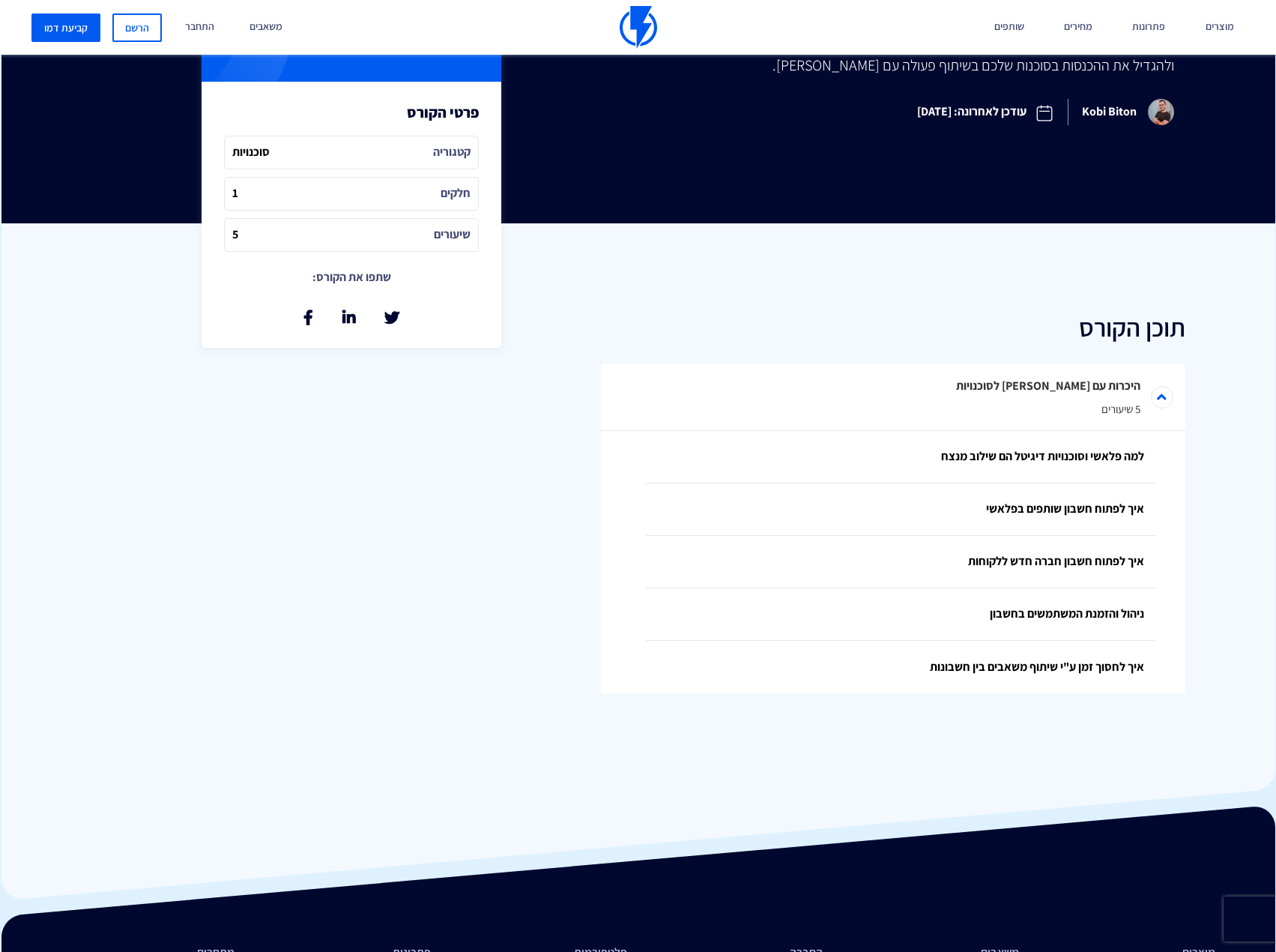
scroll to position [676, 0]
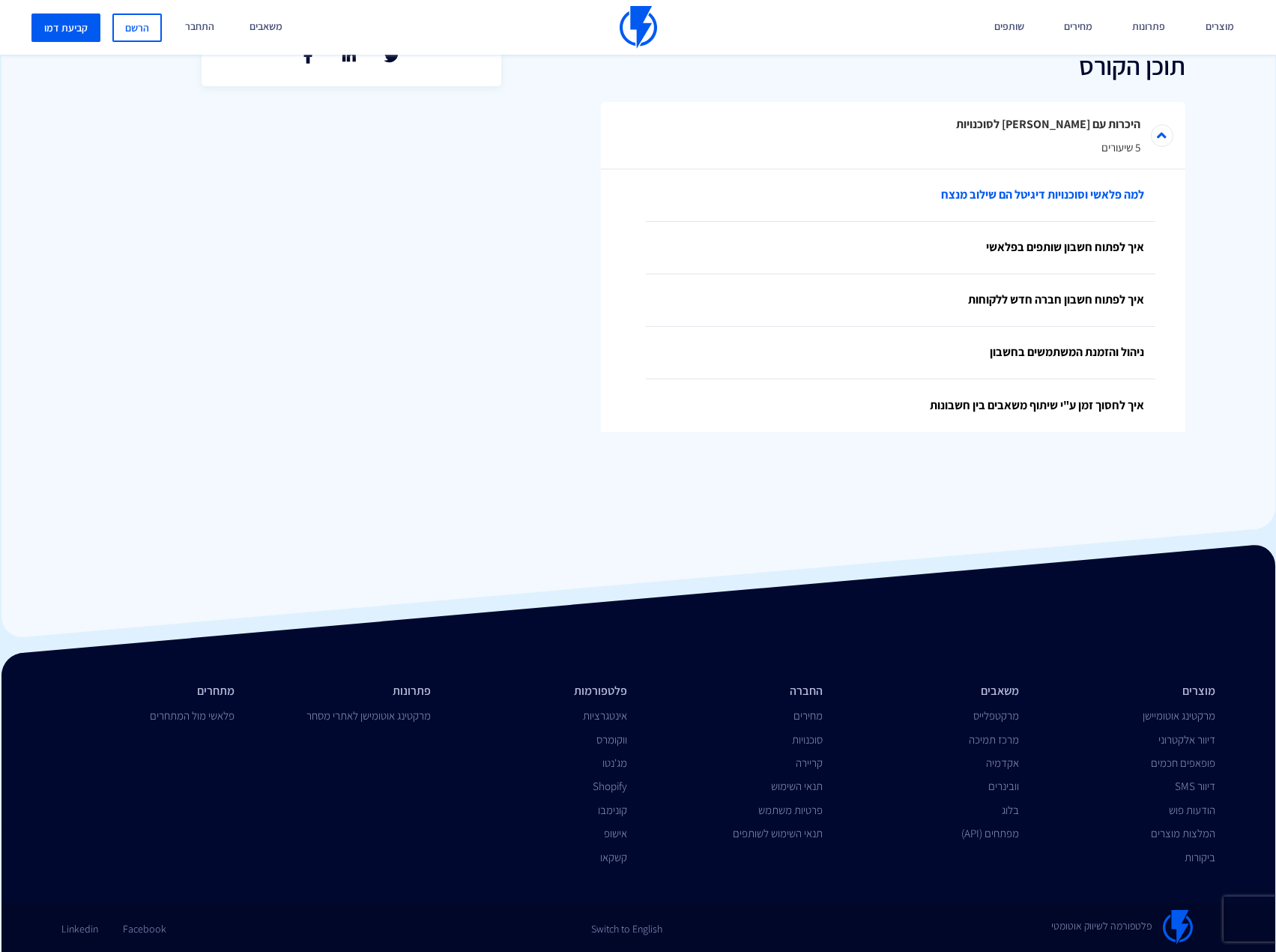
click at [1022, 196] on link "למה פלאשי וסוכנויות דיגיטל הם שילוב מנצח" at bounding box center [900, 195] width 509 height 52
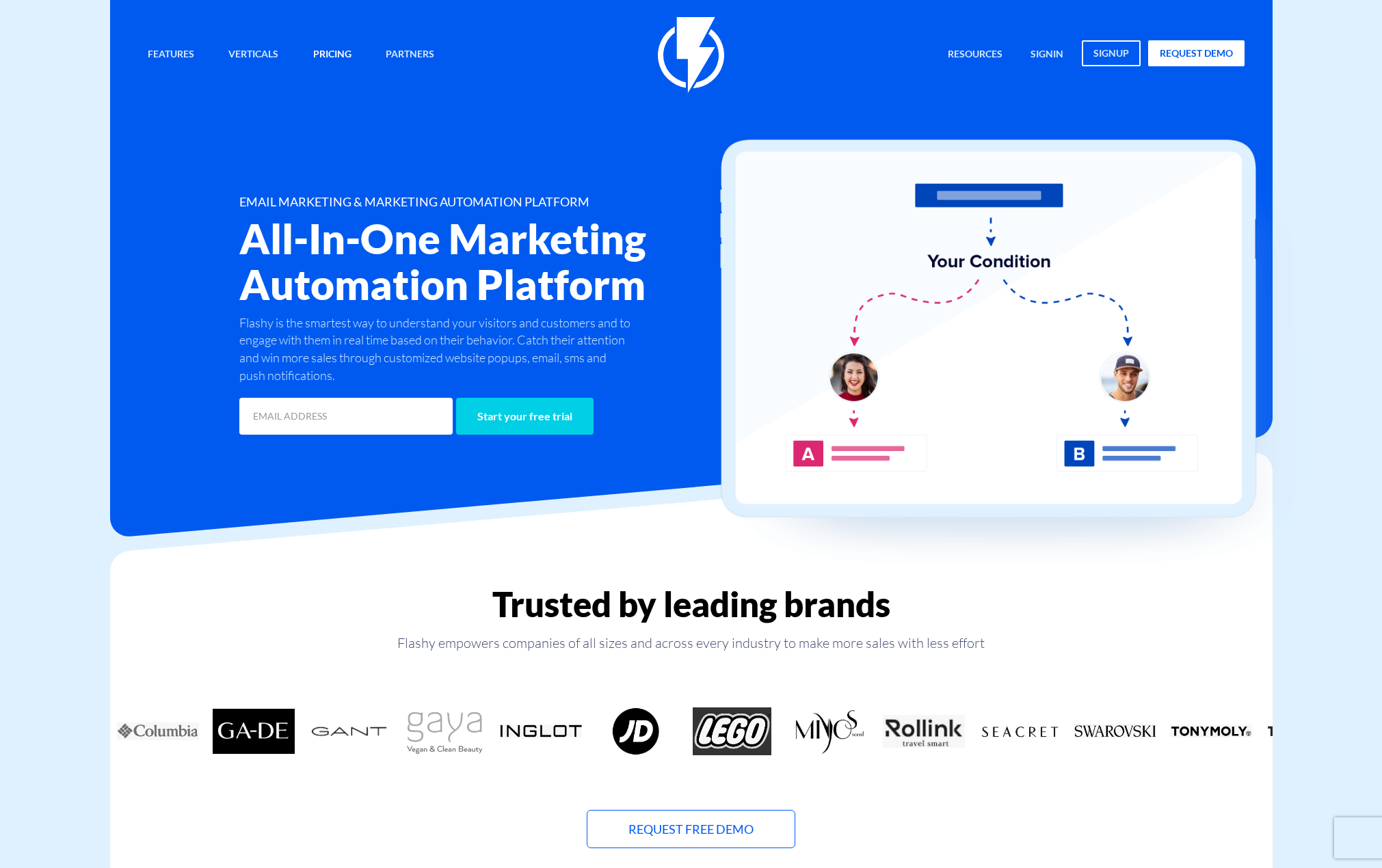
click at [325, 52] on link "Pricing" at bounding box center [332, 55] width 59 height 30
